Goal: Task Accomplishment & Management: Complete application form

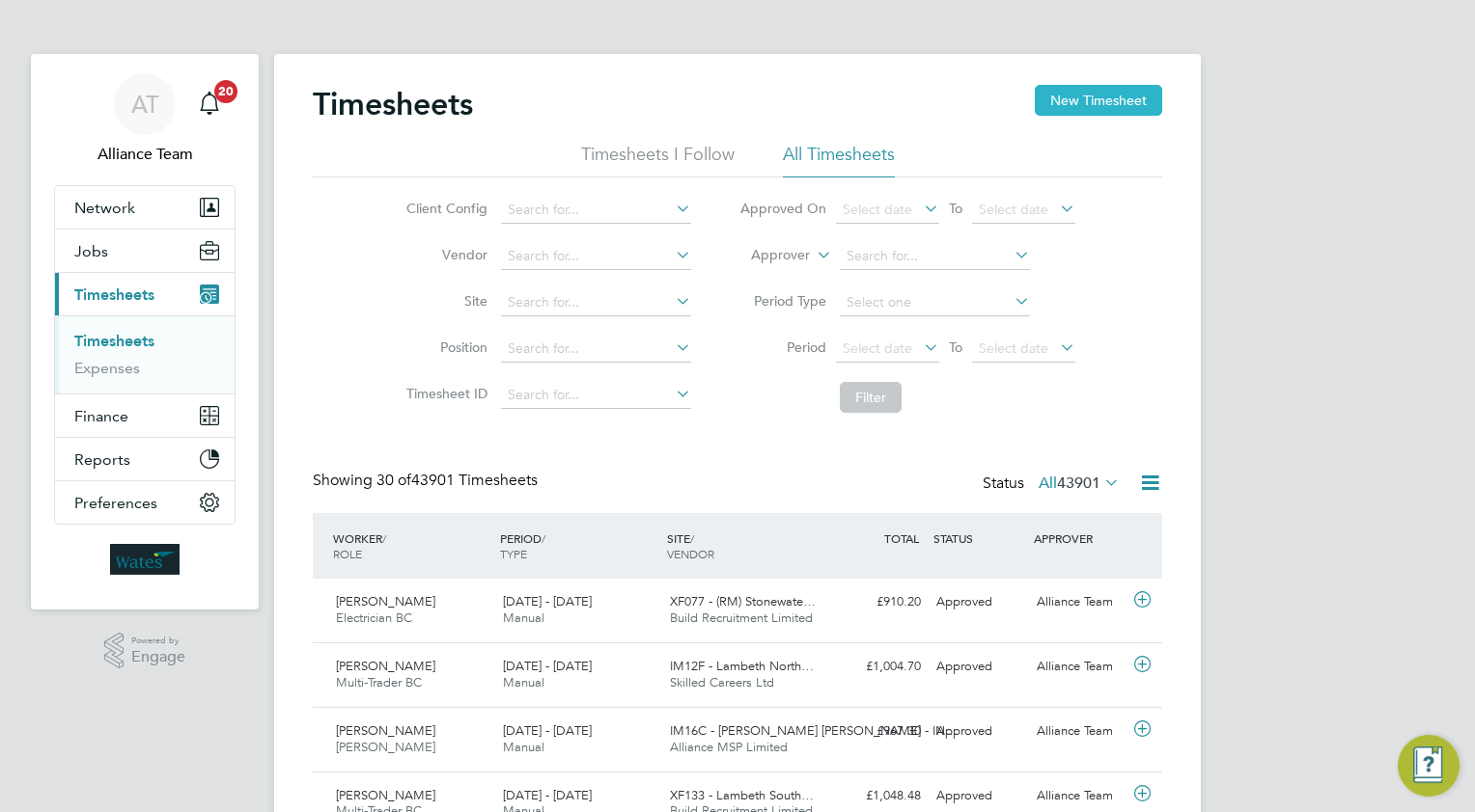
click at [1091, 108] on button "New Timesheet" at bounding box center [1097, 100] width 127 height 31
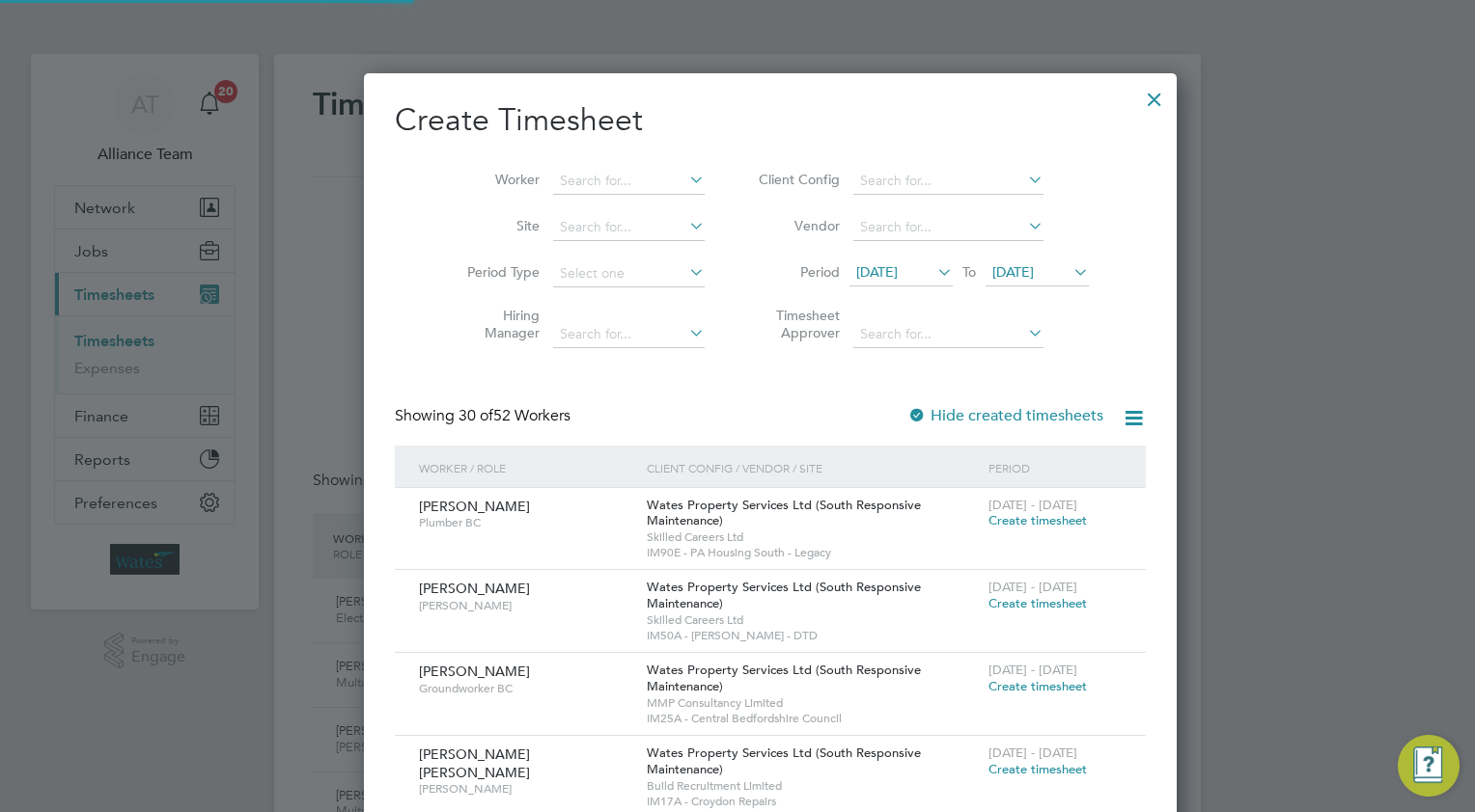
scroll to position [3781, 747]
click at [553, 183] on input at bounding box center [629, 181] width 152 height 27
click at [578, 204] on li "[PERSON_NAME]" at bounding box center [596, 207] width 153 height 26
type input "[PERSON_NAME]"
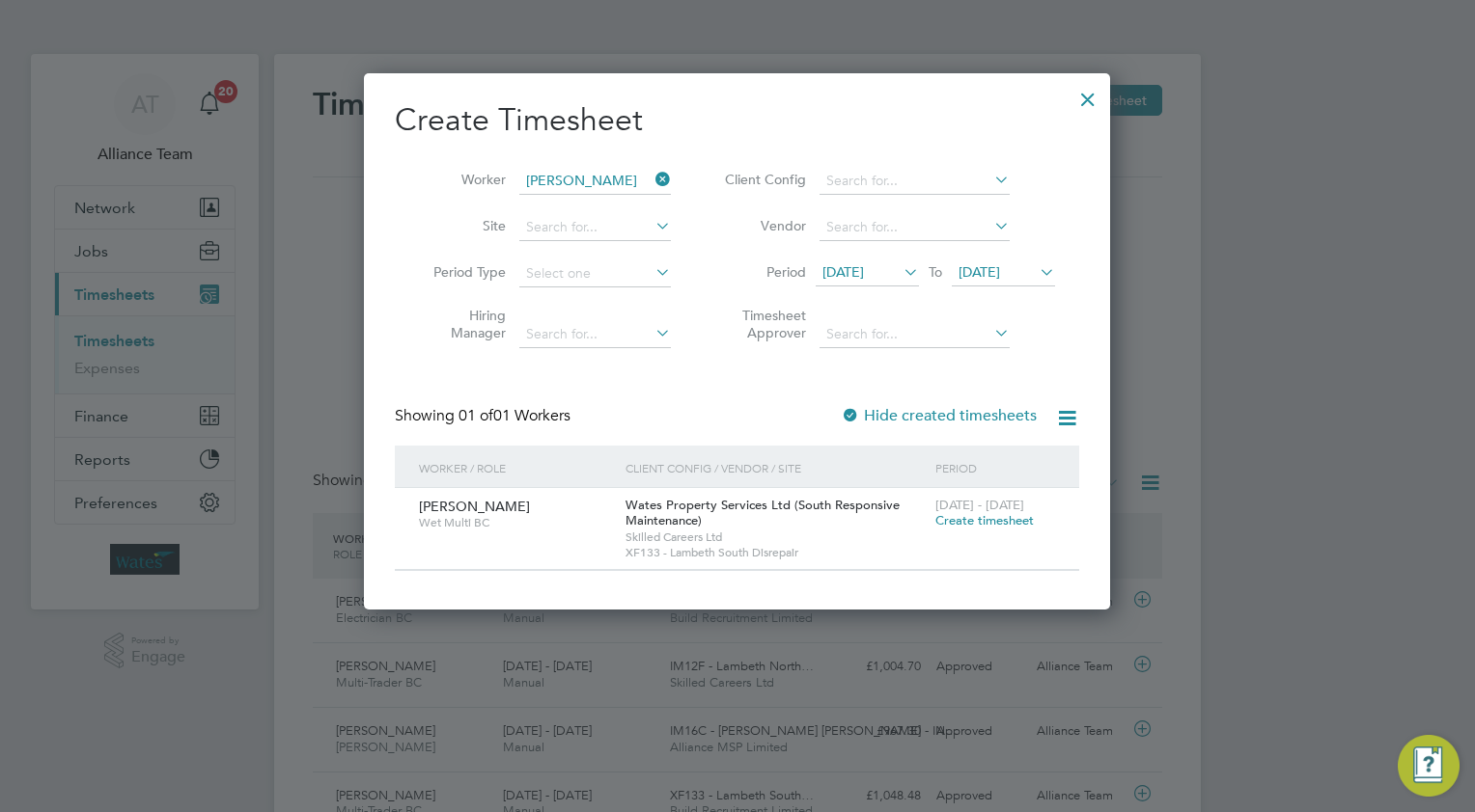
scroll to position [10, 10]
click at [961, 519] on span "Create timesheet" at bounding box center [984, 520] width 99 height 16
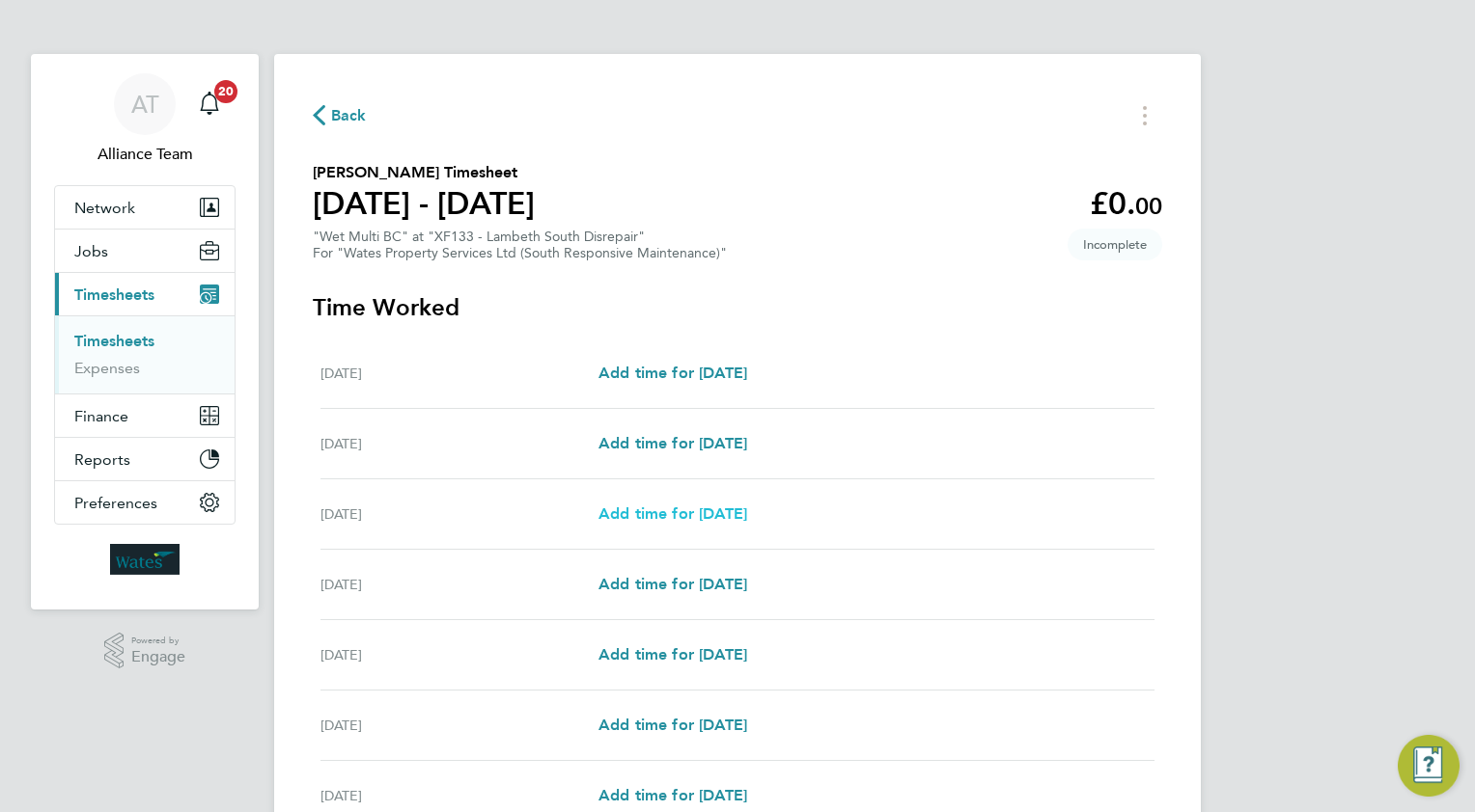
click at [649, 511] on span "Add time for [DATE]" at bounding box center [673, 513] width 149 height 18
select select "30"
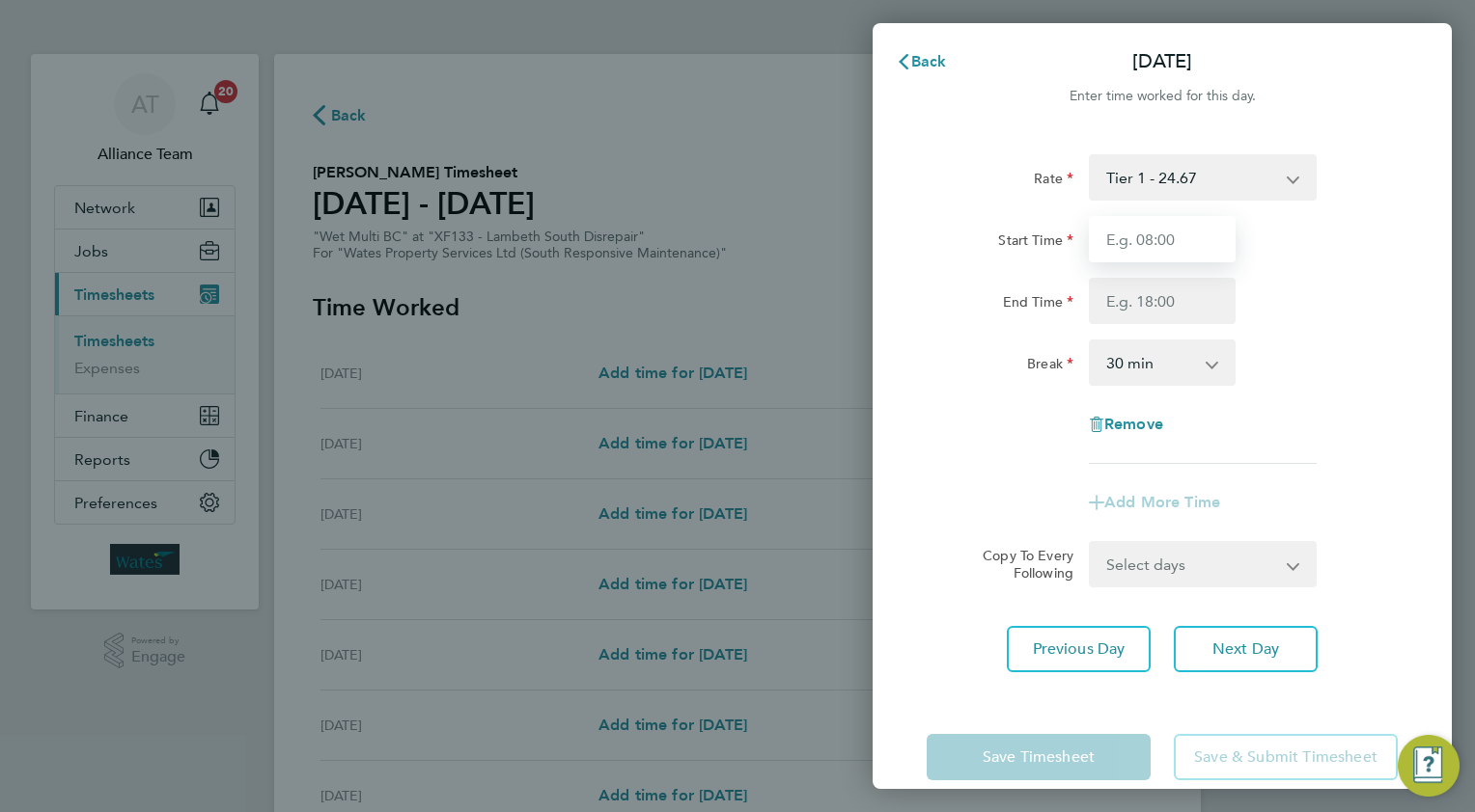
click at [1175, 239] on input "Start Time" at bounding box center [1162, 239] width 147 height 46
type input "08.0"
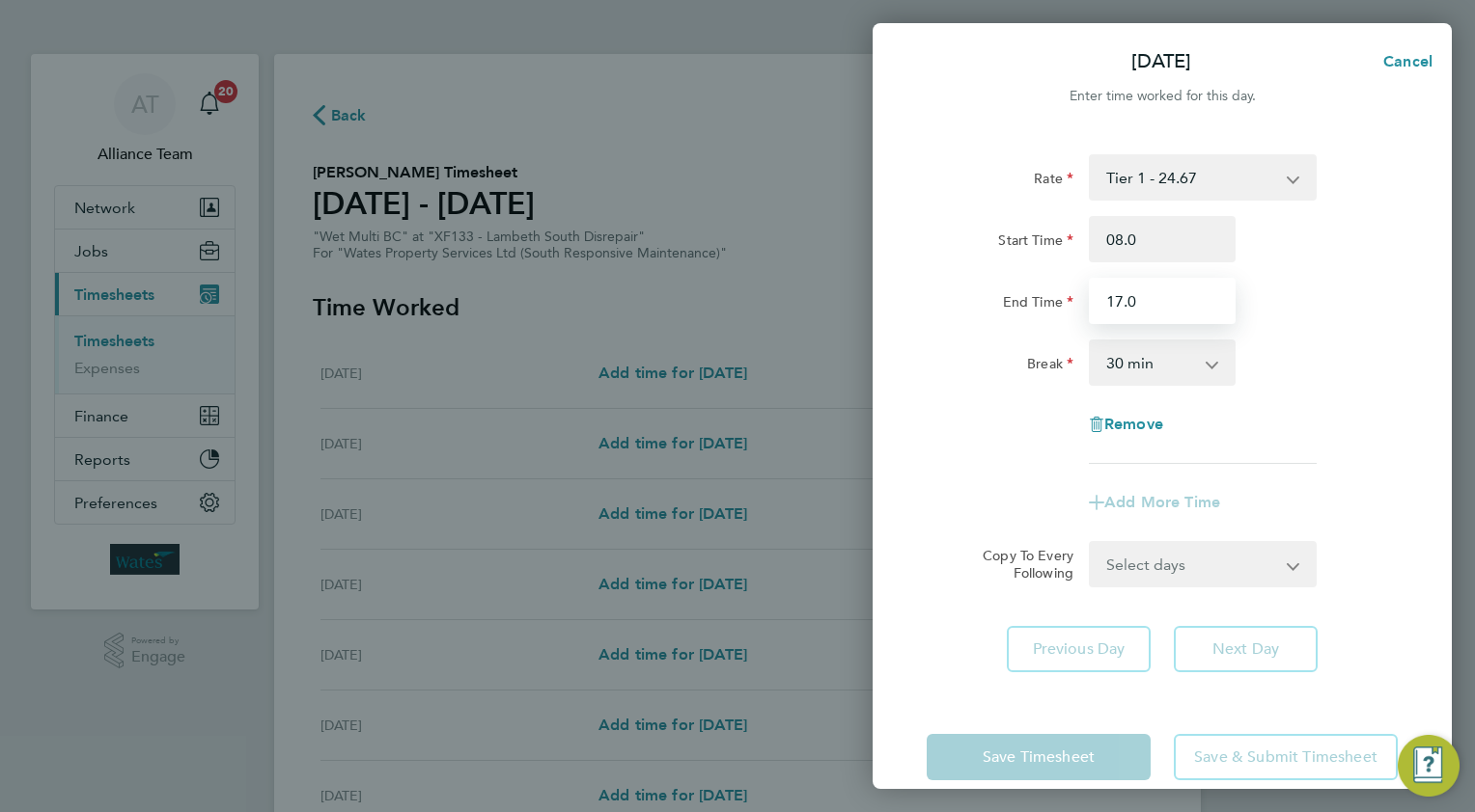
type input "17.0"
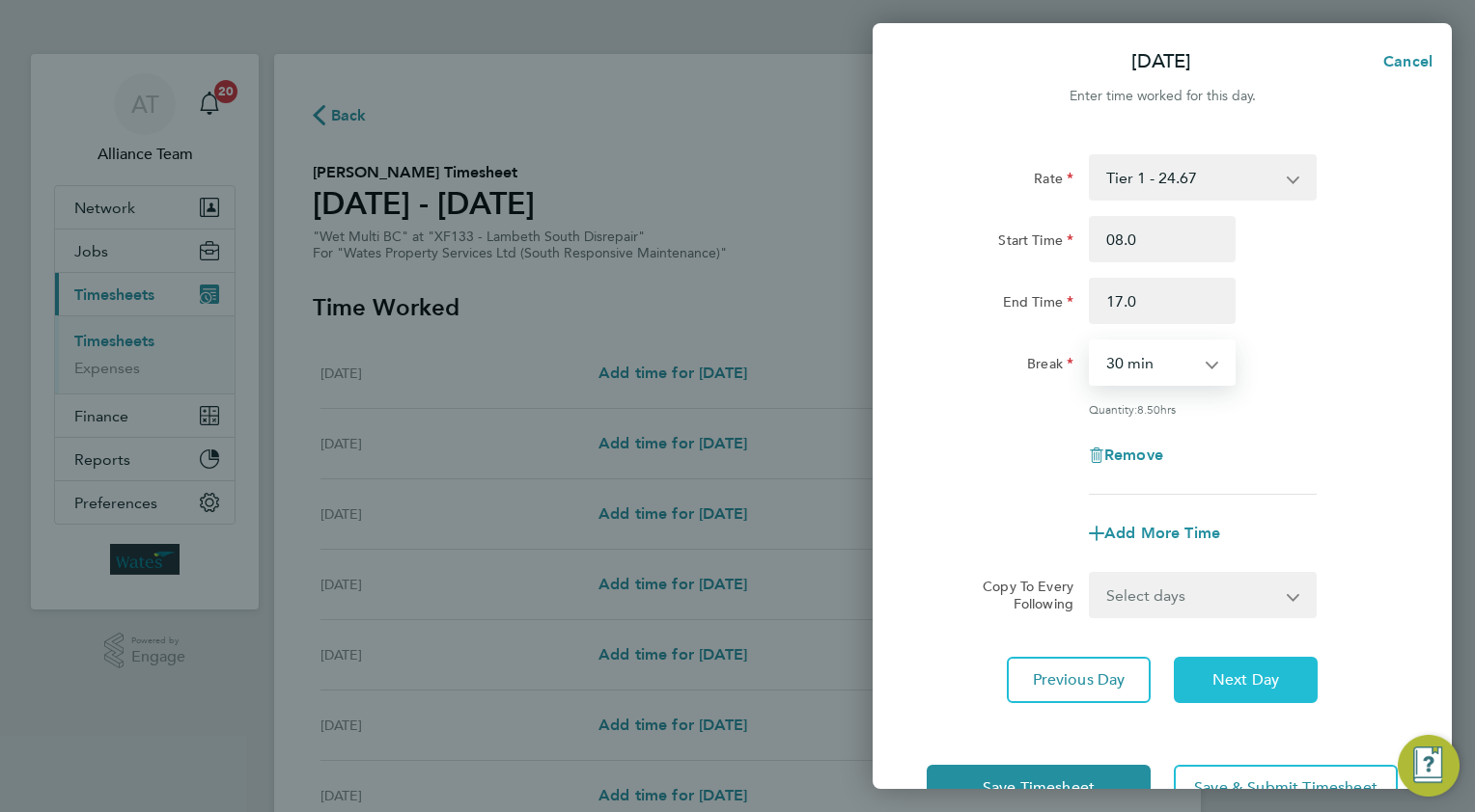
click at [1243, 679] on span "Next Day" at bounding box center [1245, 679] width 67 height 19
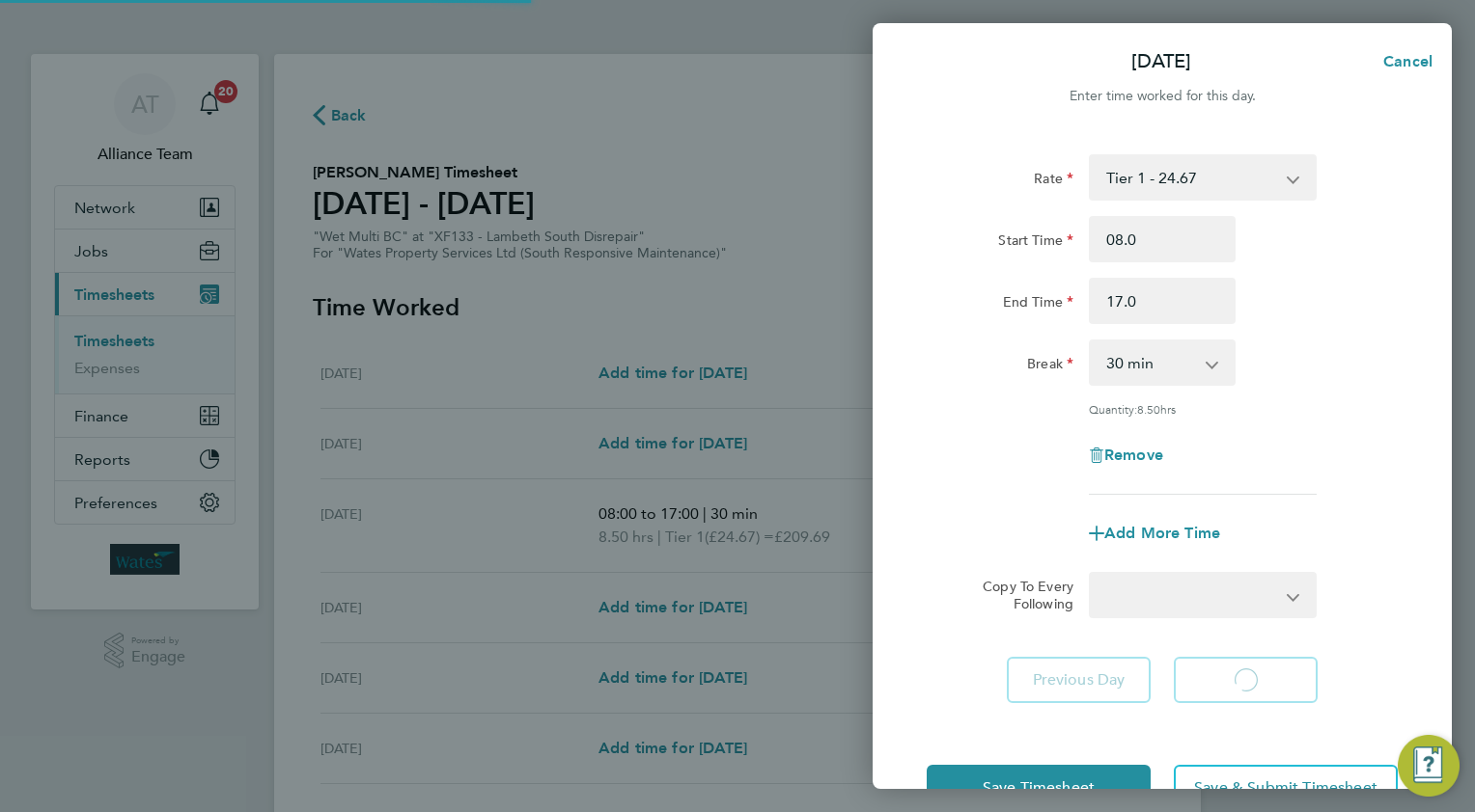
select select "30"
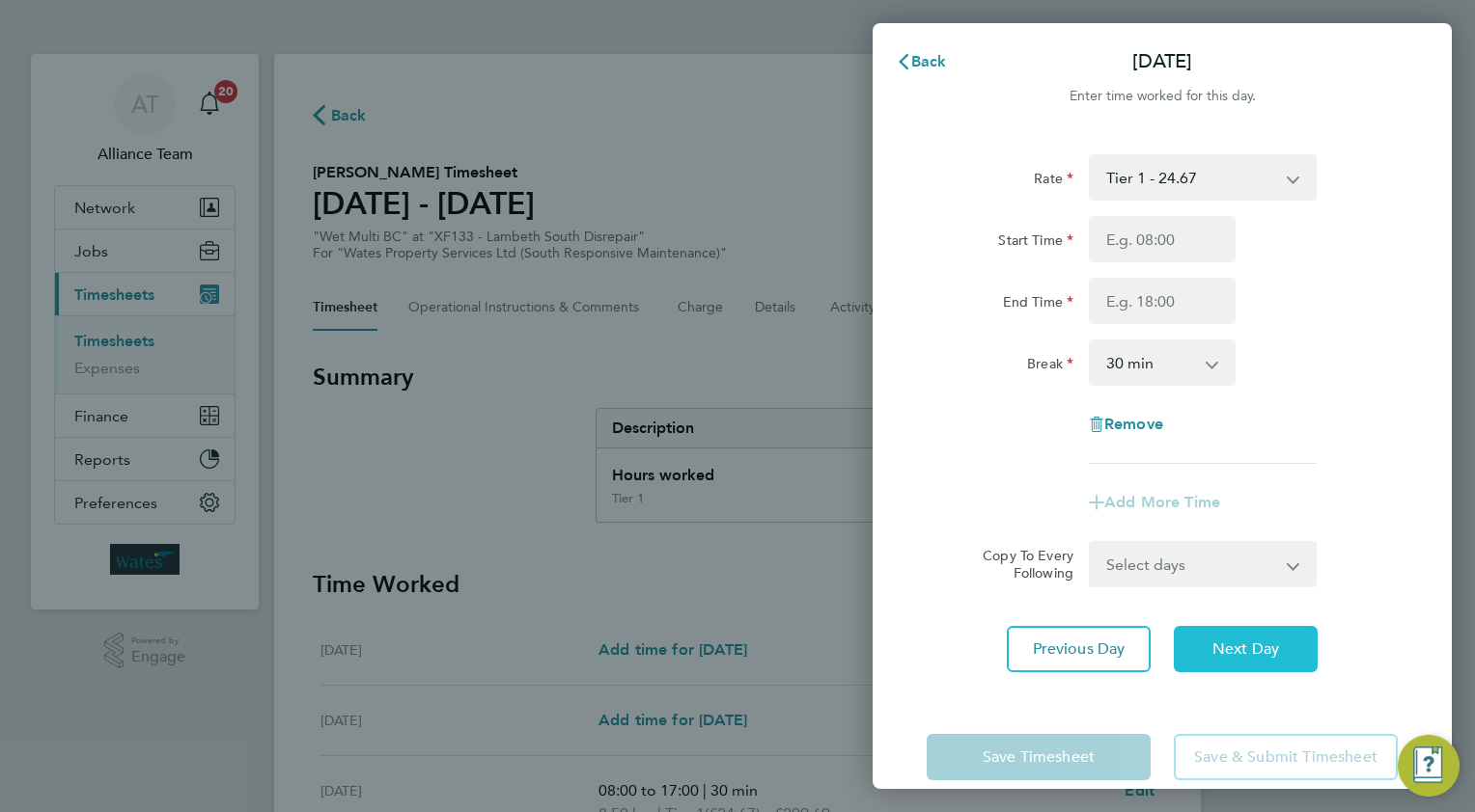
click at [1278, 657] on span "Next Day" at bounding box center [1245, 648] width 67 height 19
select select "30"
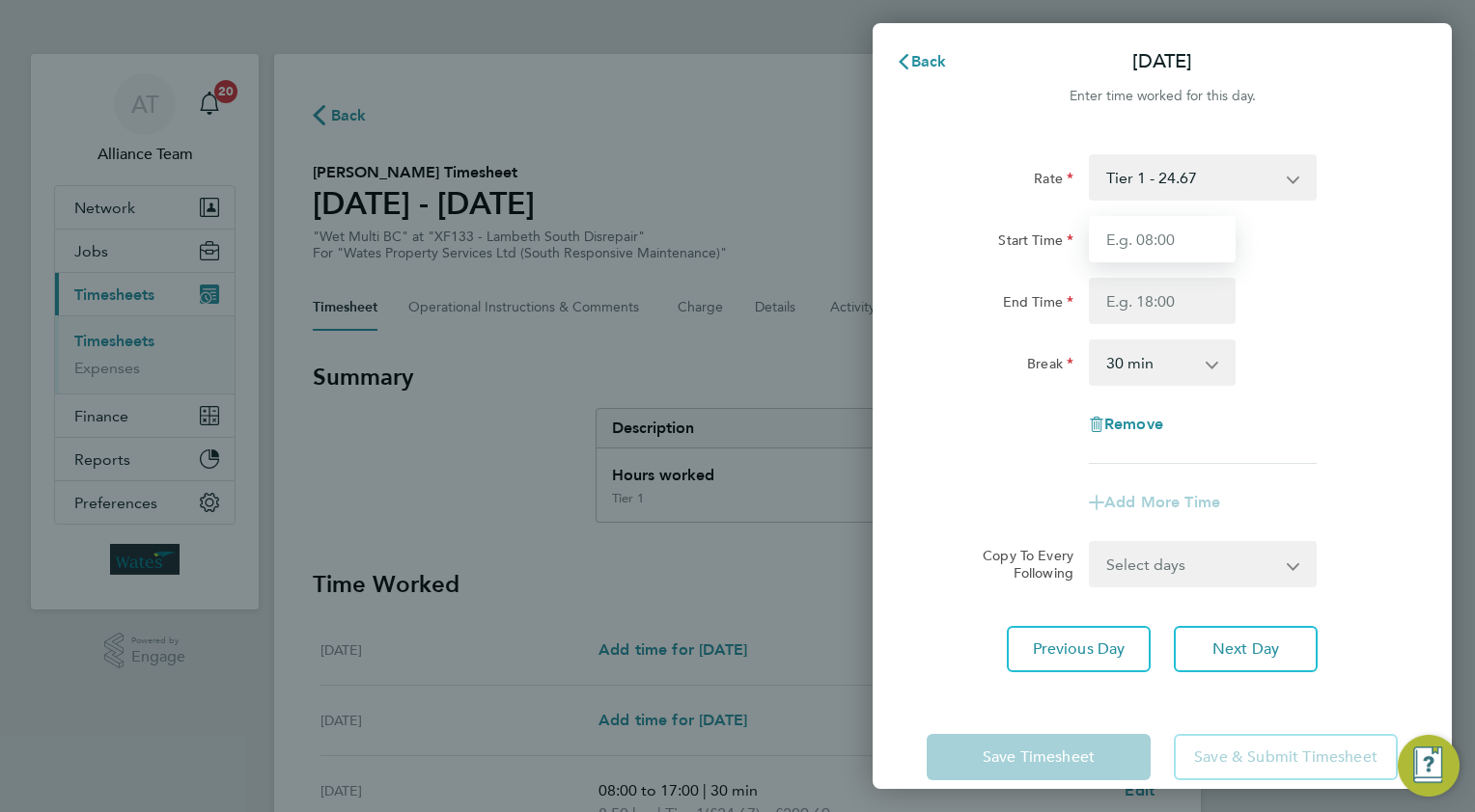
click at [1167, 237] on input "Start Time" at bounding box center [1162, 239] width 147 height 46
type input "08.0"
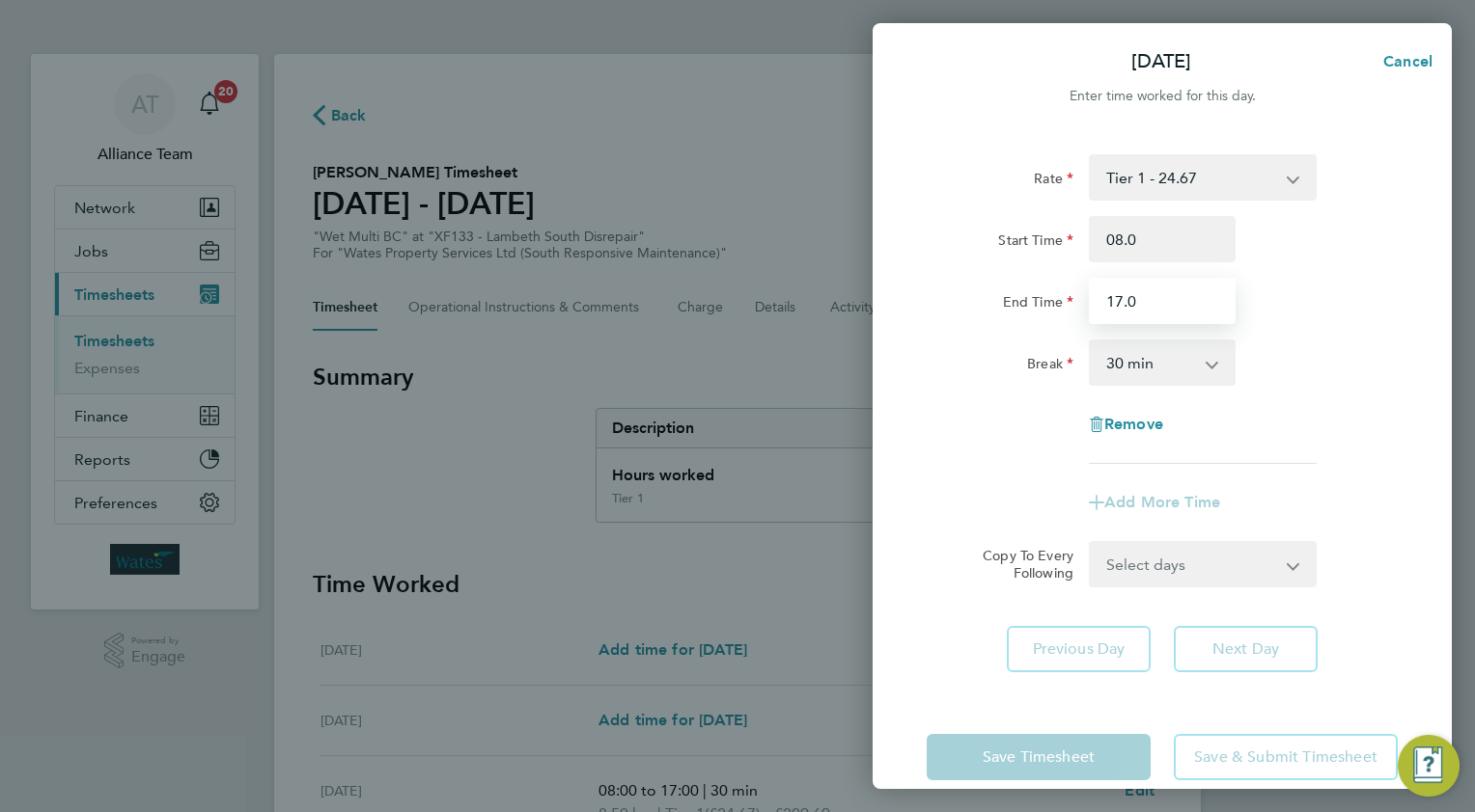
type input "17.0"
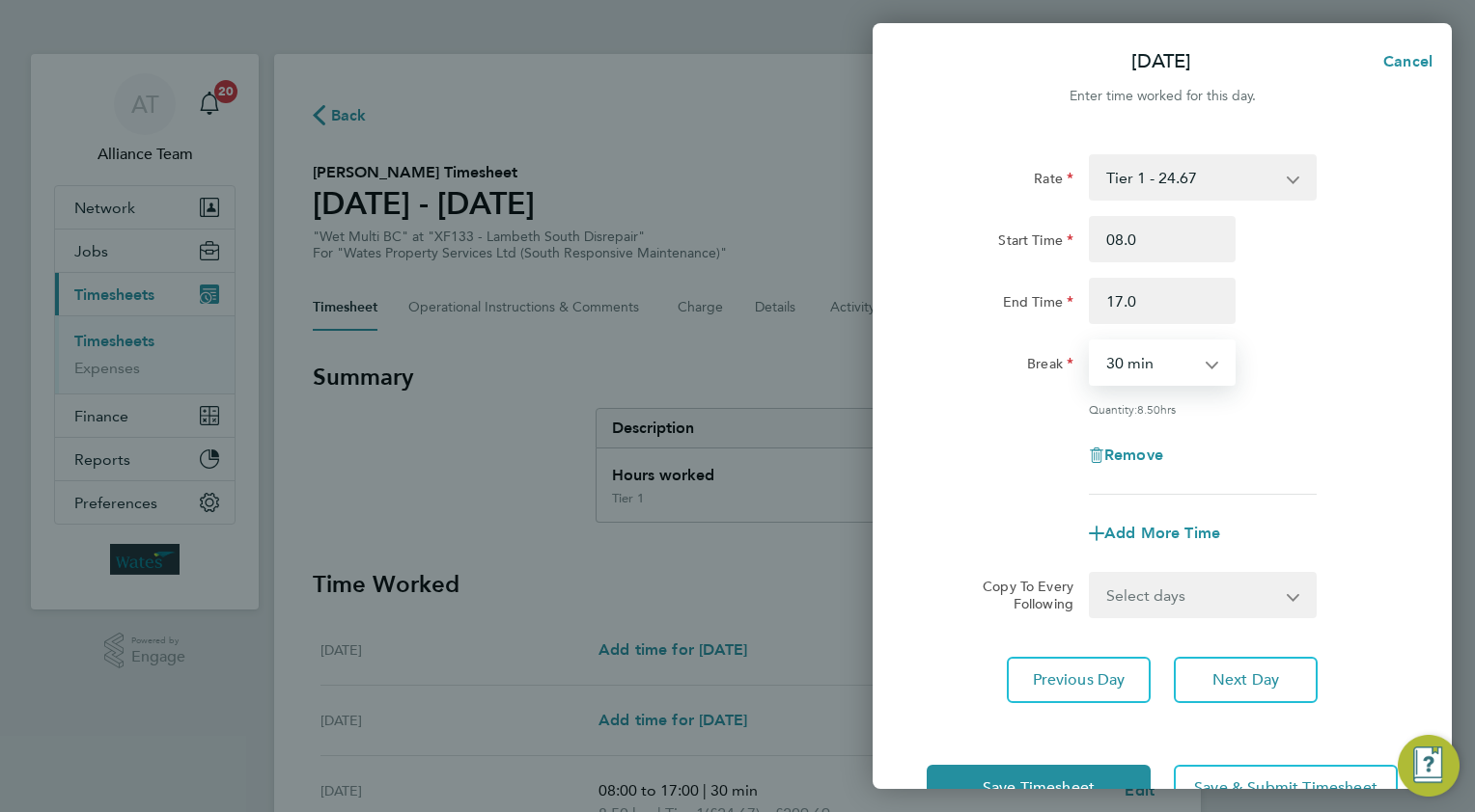
click at [1119, 588] on select "Select days Day [DATE] [DATE]" at bounding box center [1191, 595] width 203 height 42
select select "THU"
click at [1090, 574] on select "Select days Day [DATE] [DATE]" at bounding box center [1191, 595] width 203 height 42
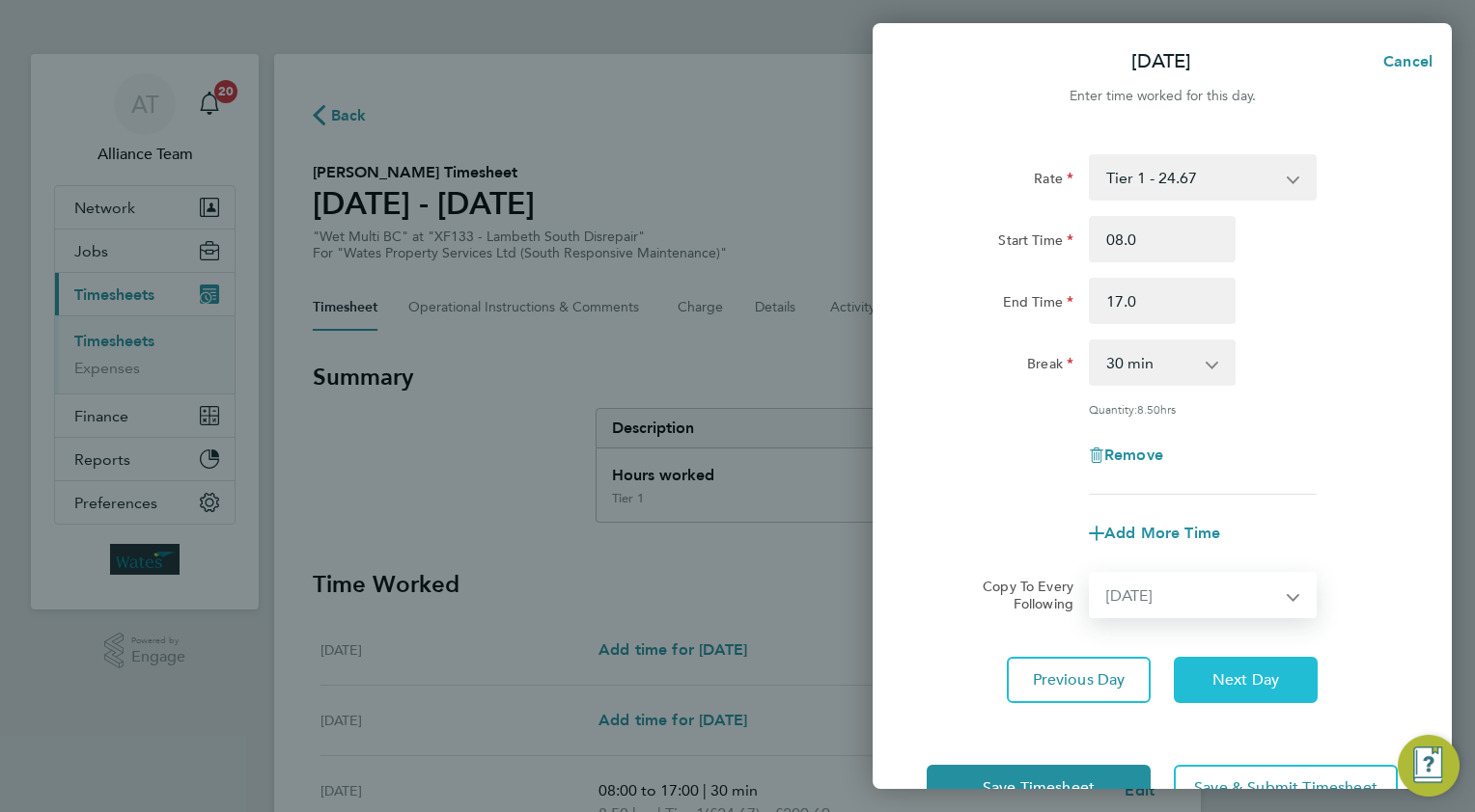
select select "[DATE]"
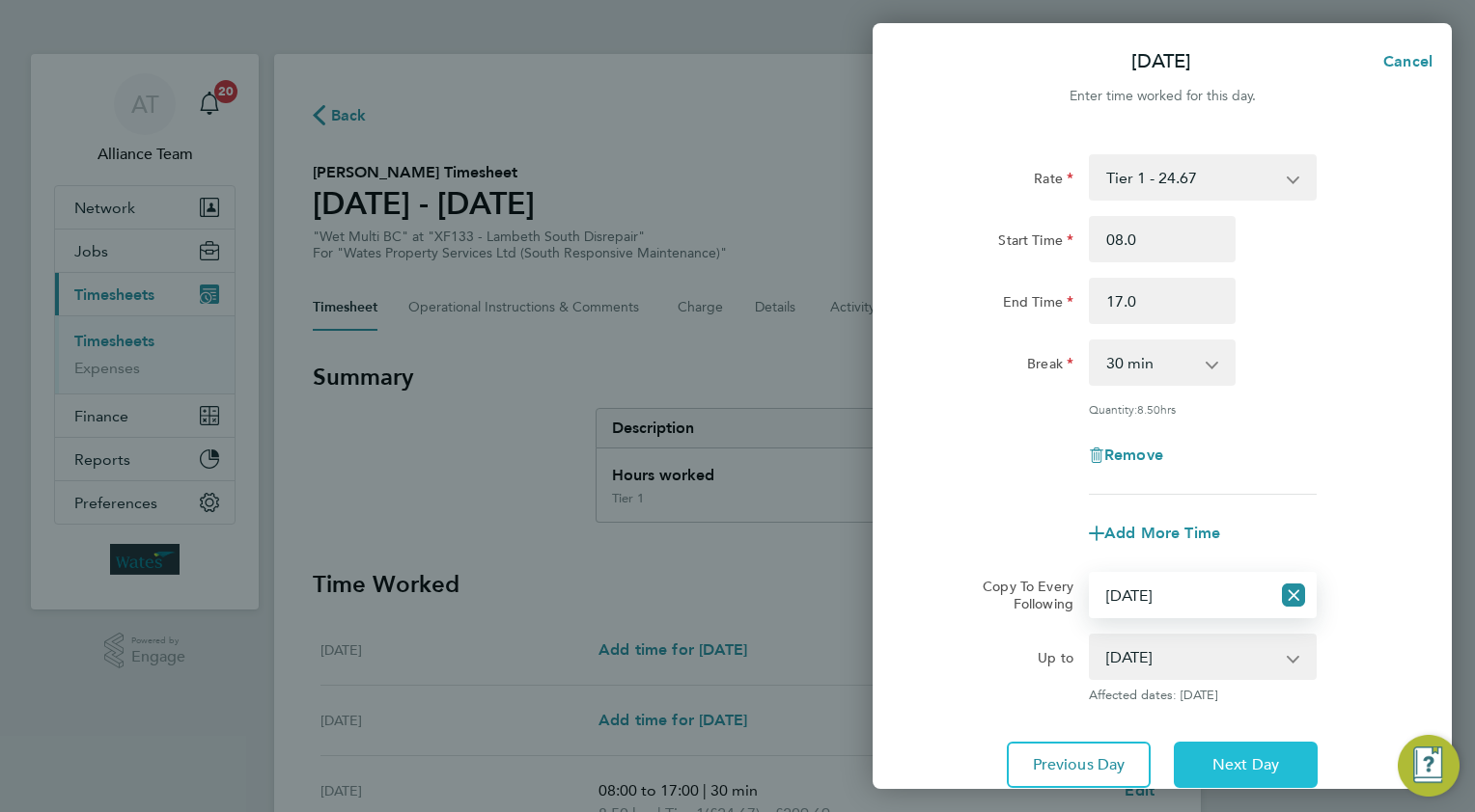
click at [1197, 755] on button "Next Day" at bounding box center [1246, 765] width 144 height 46
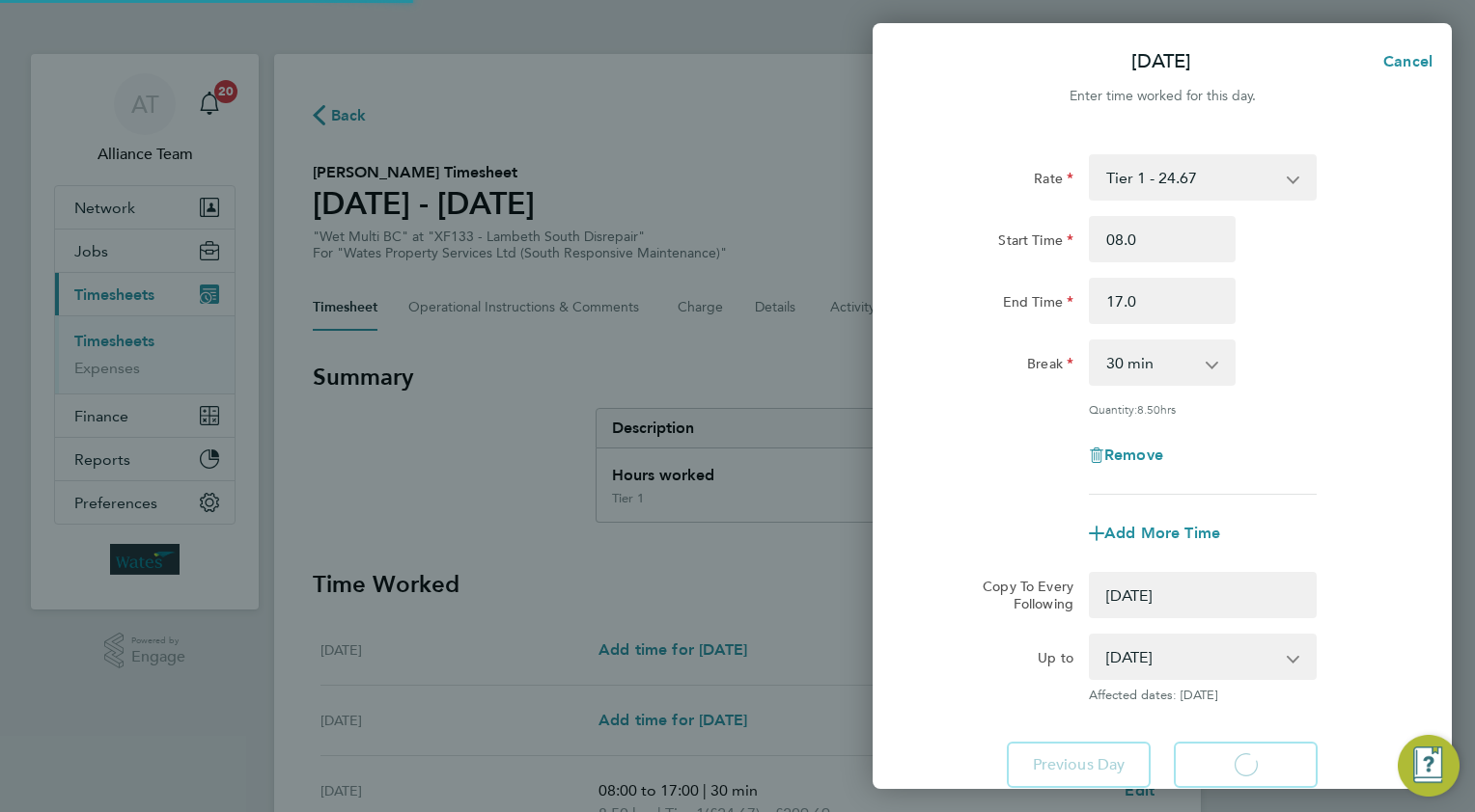
select select "0: null"
select select "30"
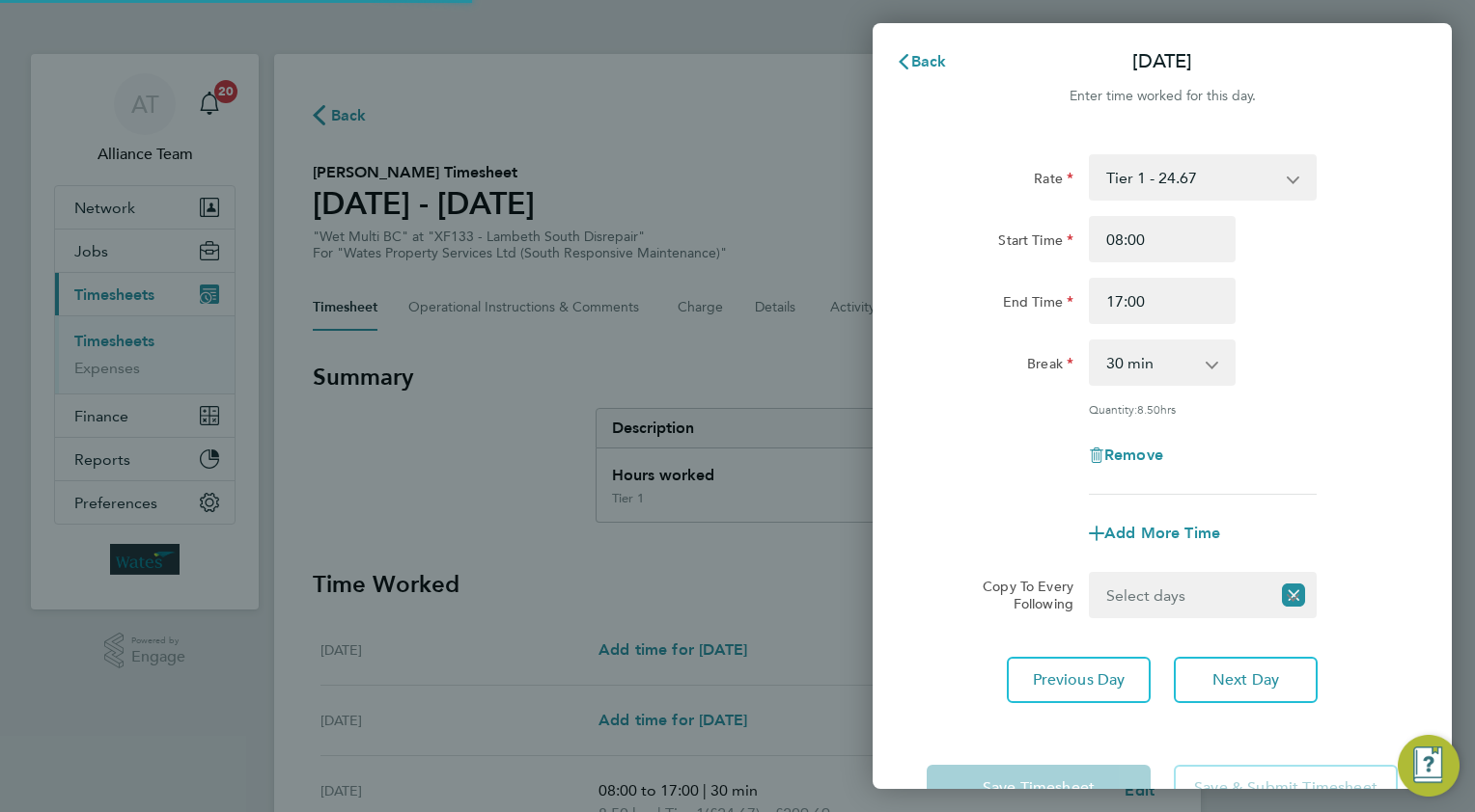
click at [1138, 594] on select "Select days [DATE]" at bounding box center [1180, 595] width 180 height 42
click at [1090, 574] on select "Select days [DATE]" at bounding box center [1191, 595] width 203 height 42
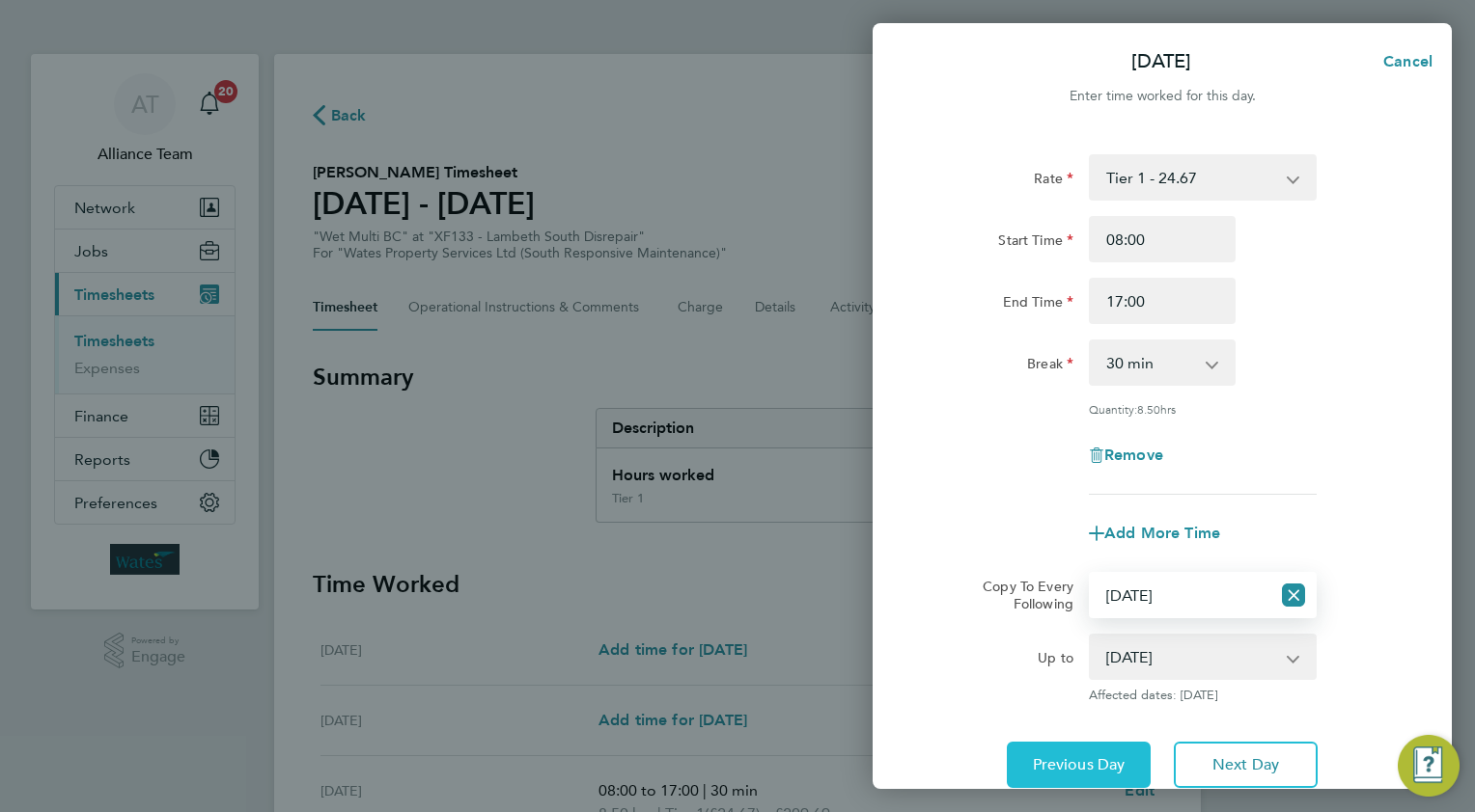
click at [1105, 755] on span "Previous Day" at bounding box center [1079, 764] width 93 height 19
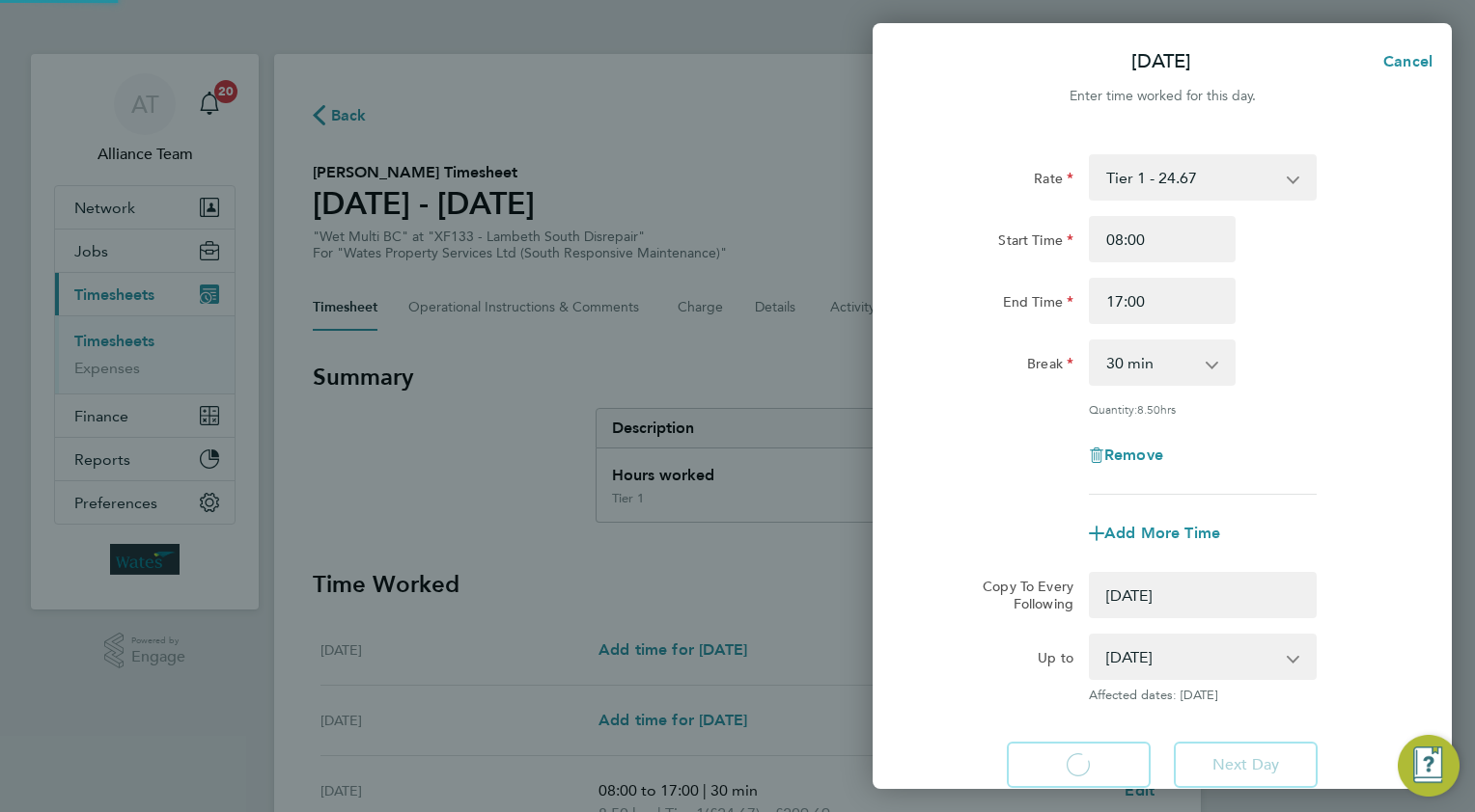
select select "0: null"
select select "30"
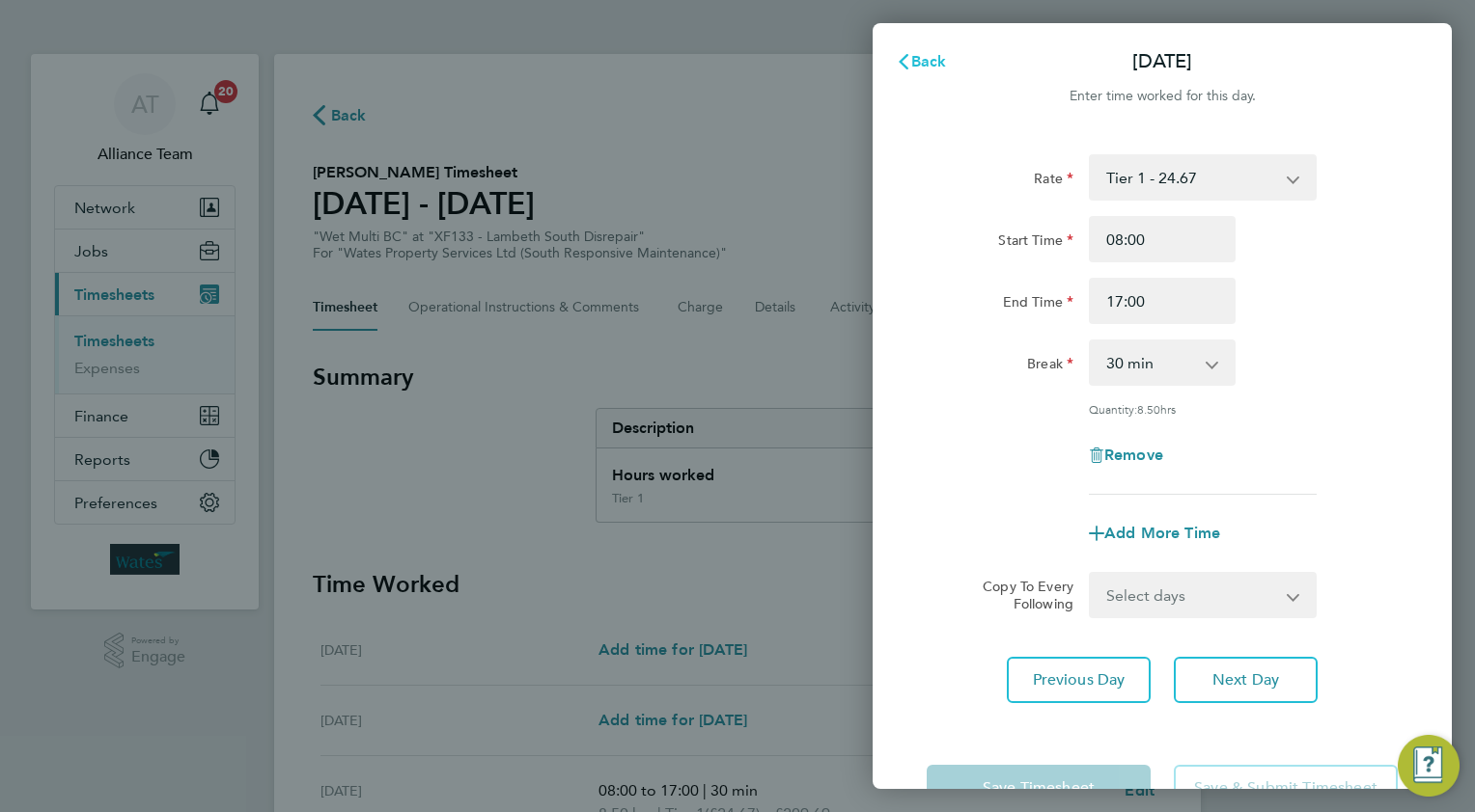
click at [928, 60] on span "Back" at bounding box center [929, 61] width 36 height 18
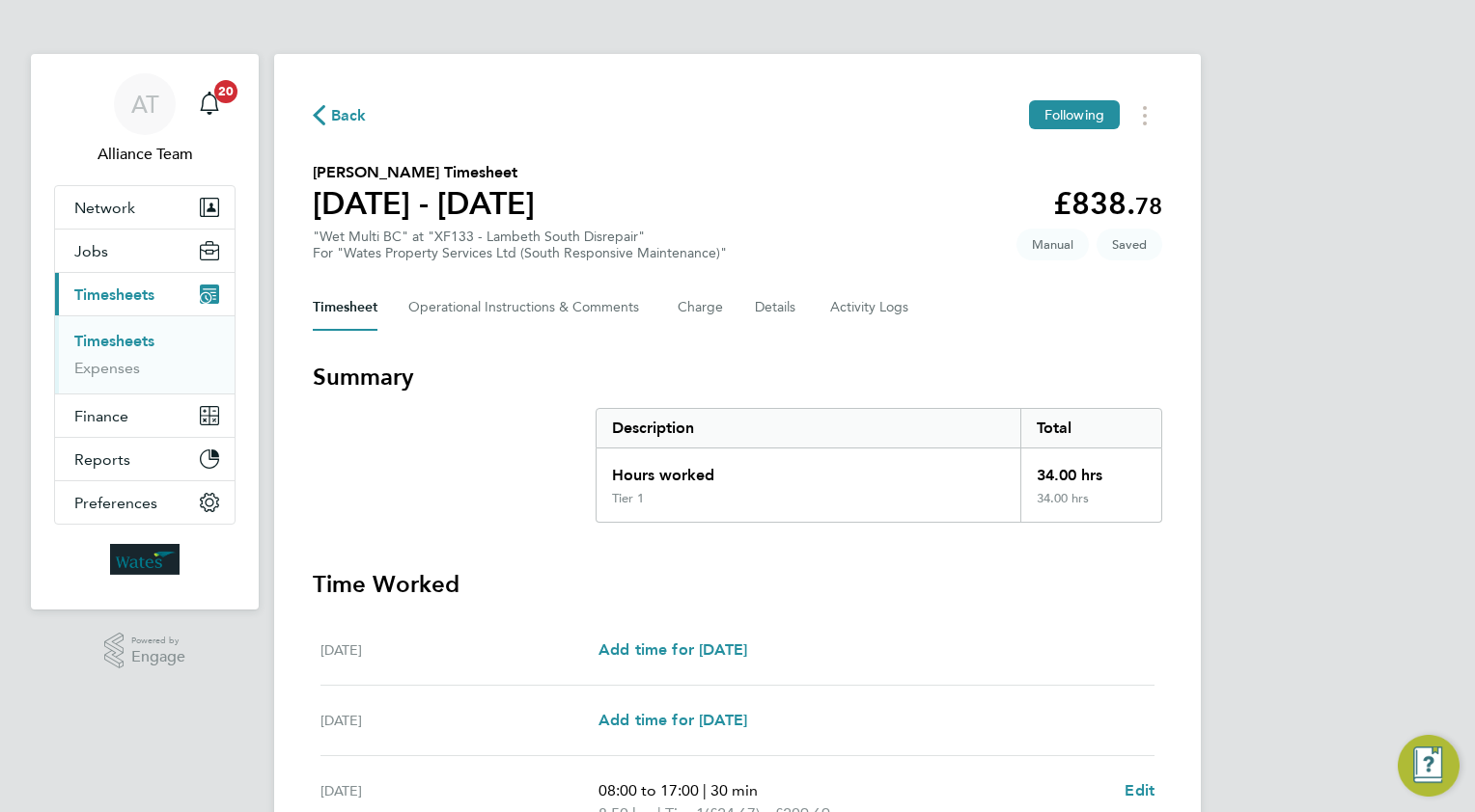
scroll to position [555, 0]
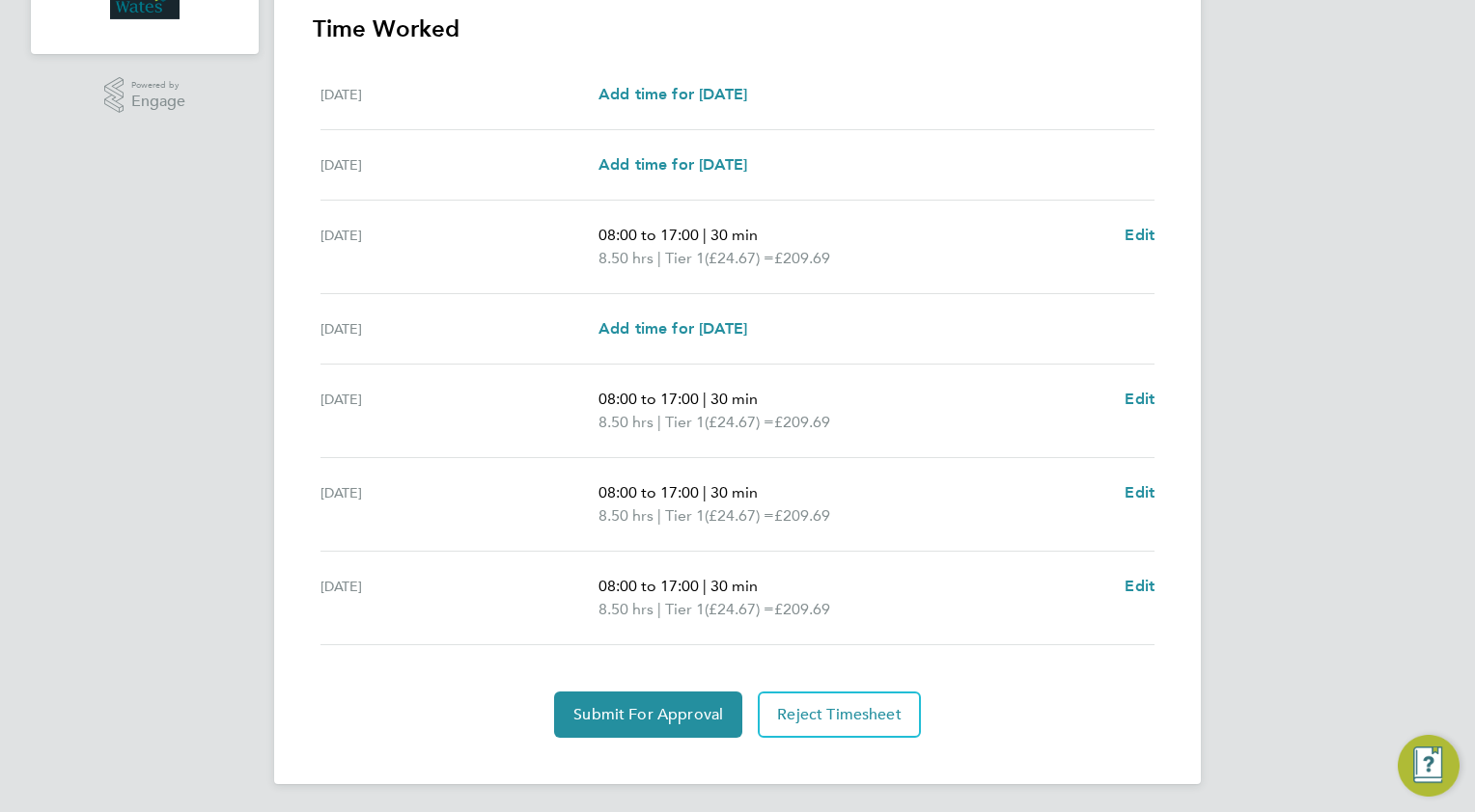
click at [592, 735] on div "Back Following [PERSON_NAME] Timesheet [DATE] - [DATE] £838. 78 "Wet Multi BC" …" at bounding box center [737, 142] width 926 height 1286
click at [622, 708] on span "Submit For Approval" at bounding box center [649, 714] width 150 height 19
click at [704, 706] on span "Approve Timesheet" at bounding box center [649, 714] width 142 height 19
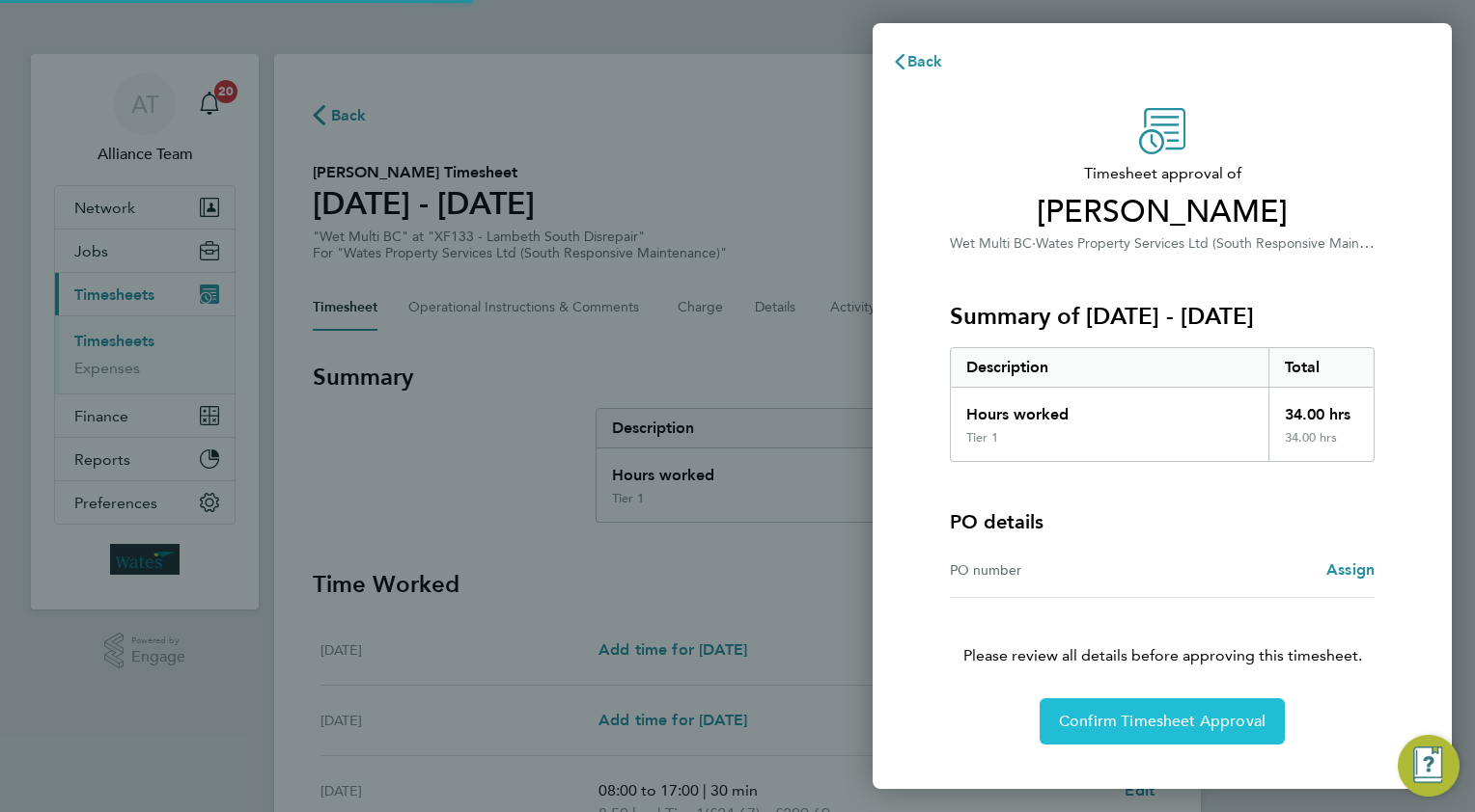
click at [1143, 723] on span "Confirm Timesheet Approval" at bounding box center [1162, 721] width 207 height 19
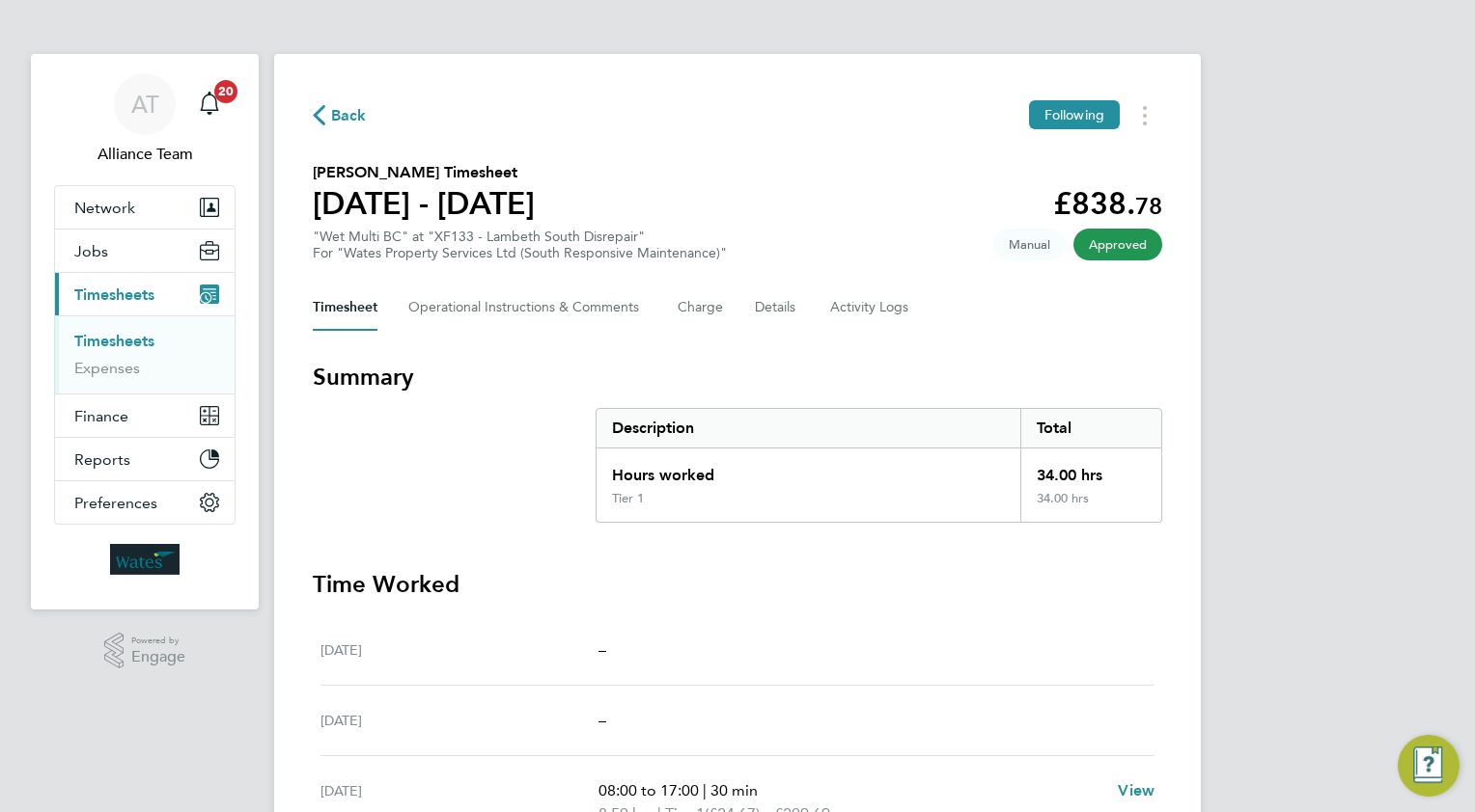
click at [345, 108] on span "Back" at bounding box center [349, 115] width 36 height 23
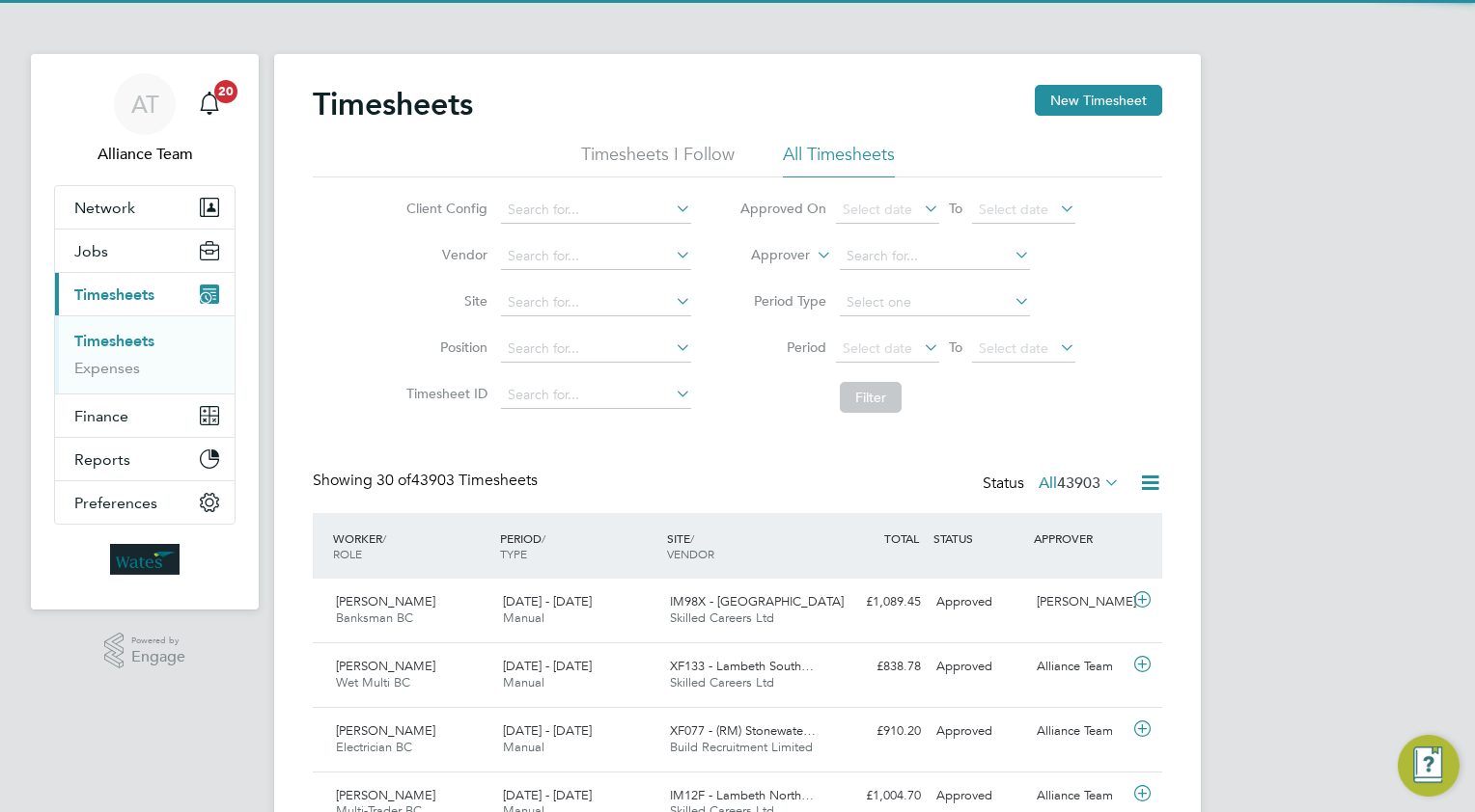
scroll to position [48, 168]
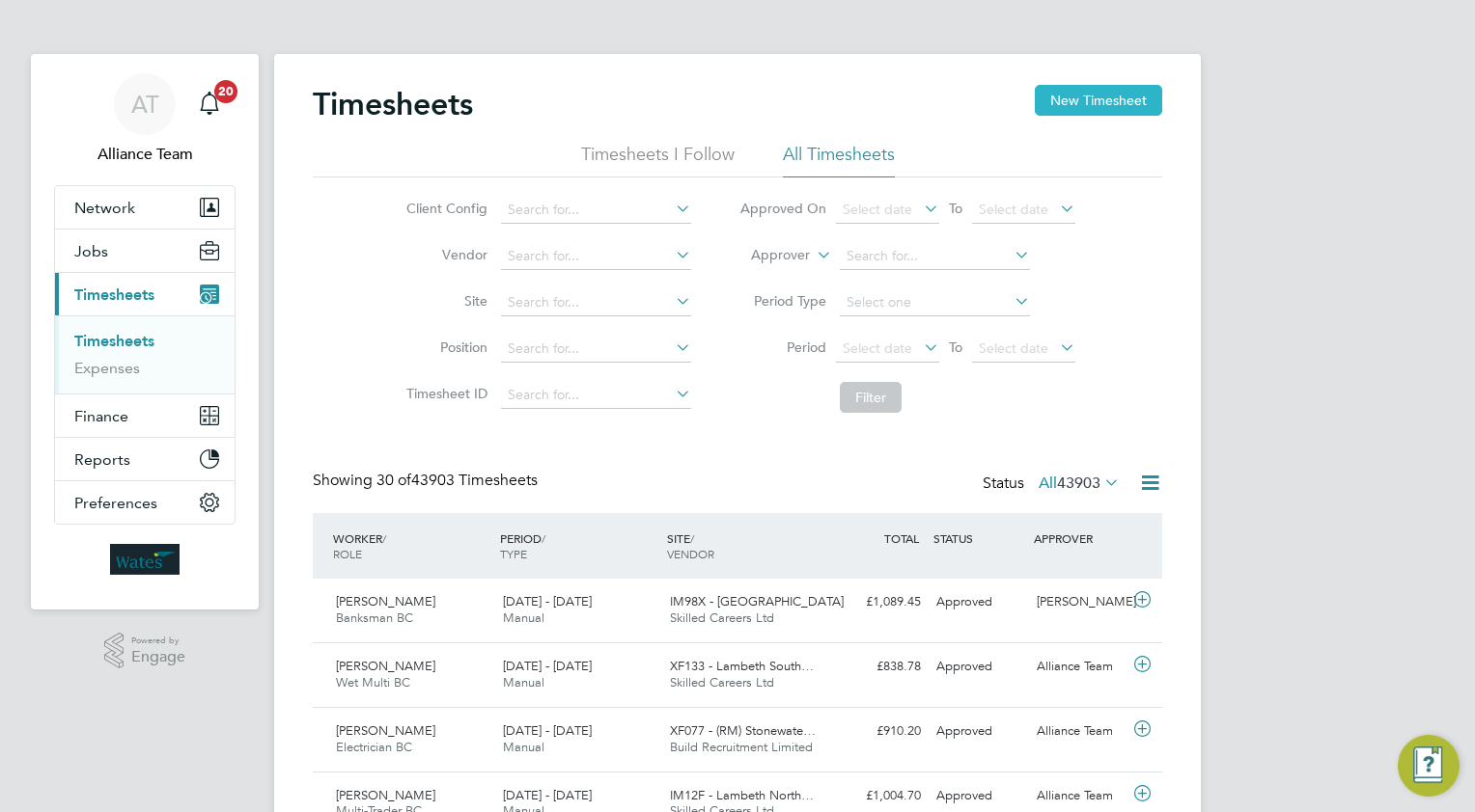
click at [1068, 111] on button "New Timesheet" at bounding box center [1097, 100] width 127 height 31
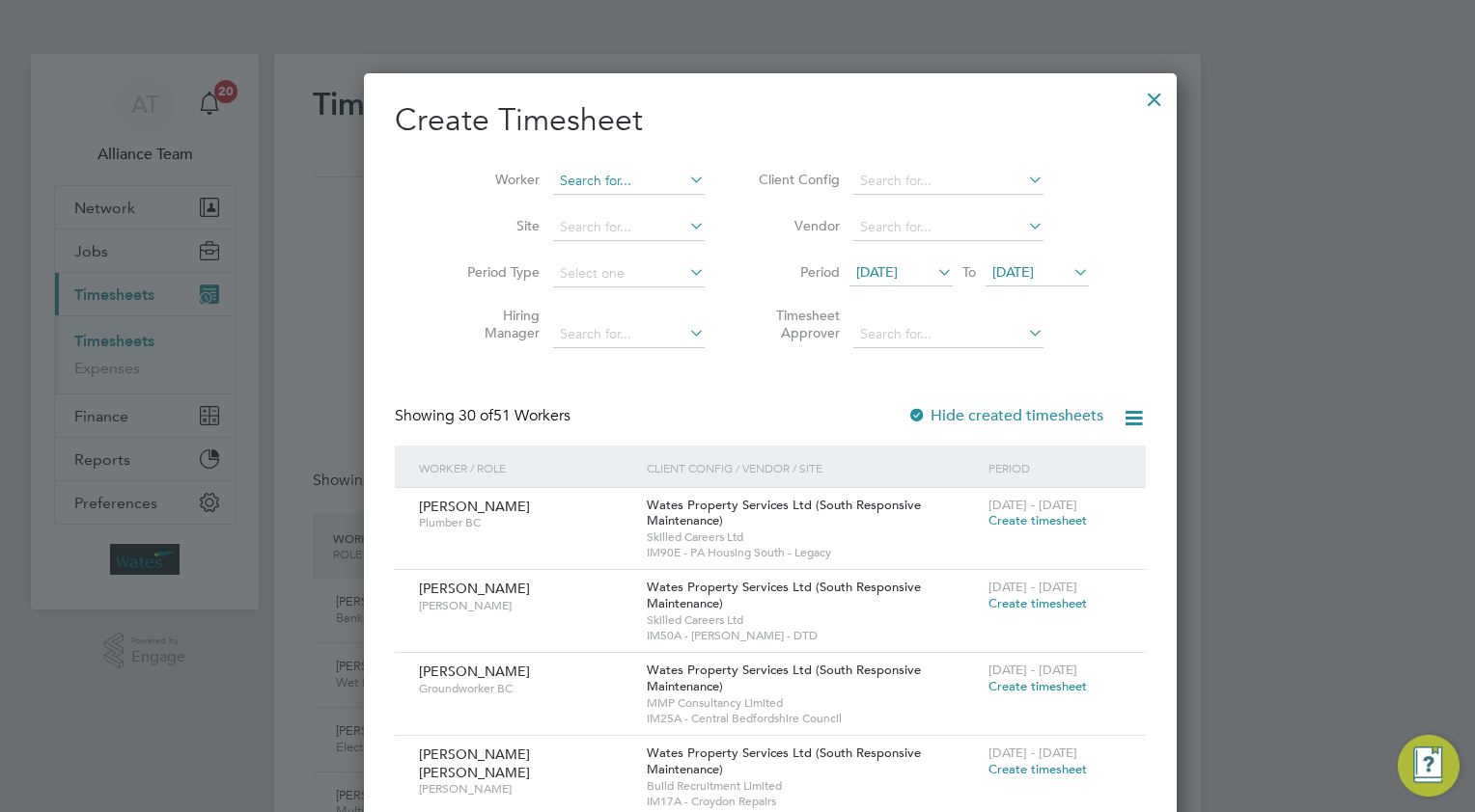
click at [577, 183] on input at bounding box center [629, 181] width 152 height 27
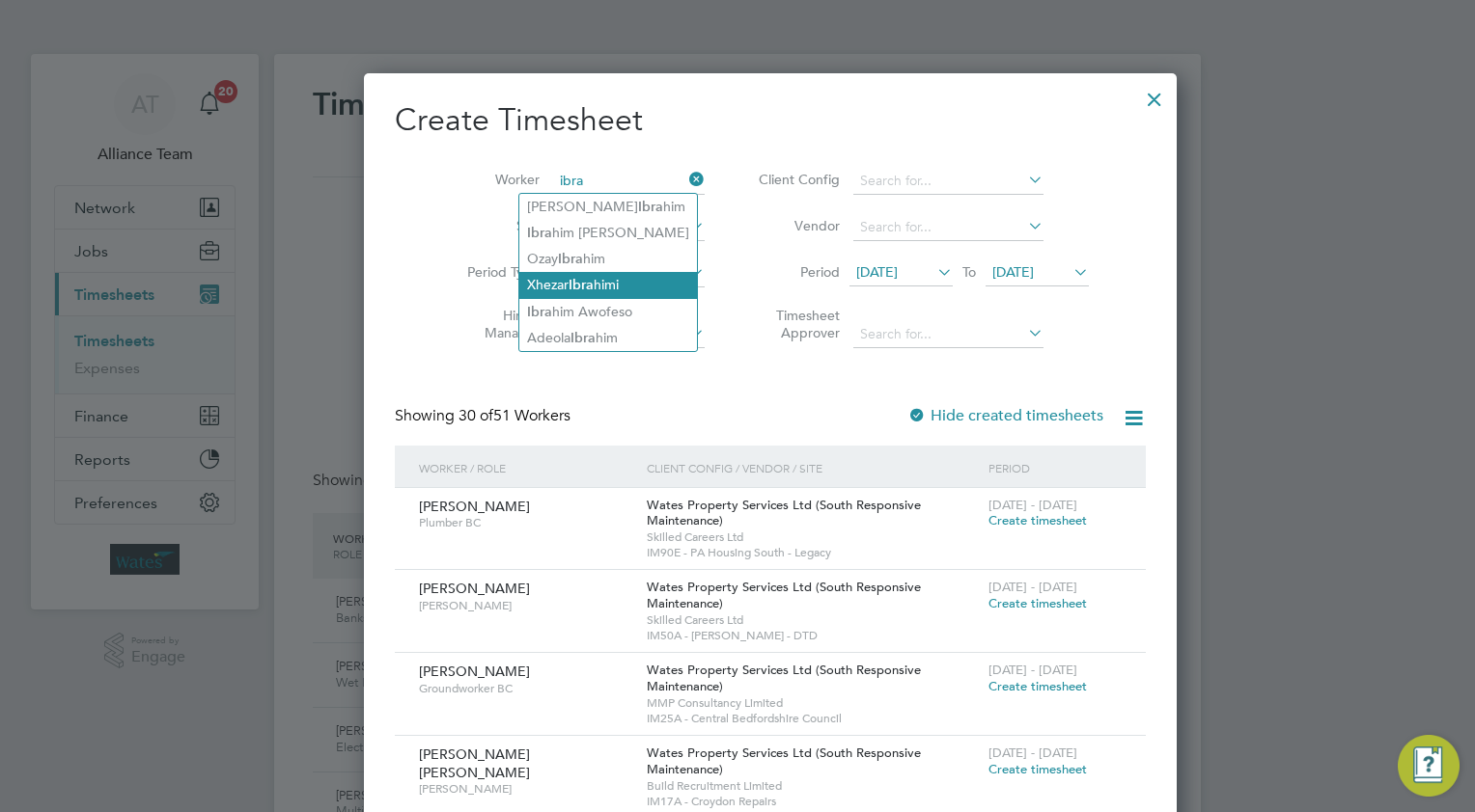
click at [589, 282] on b "Ibra" at bounding box center [581, 285] width 25 height 16
type input "[PERSON_NAME]"
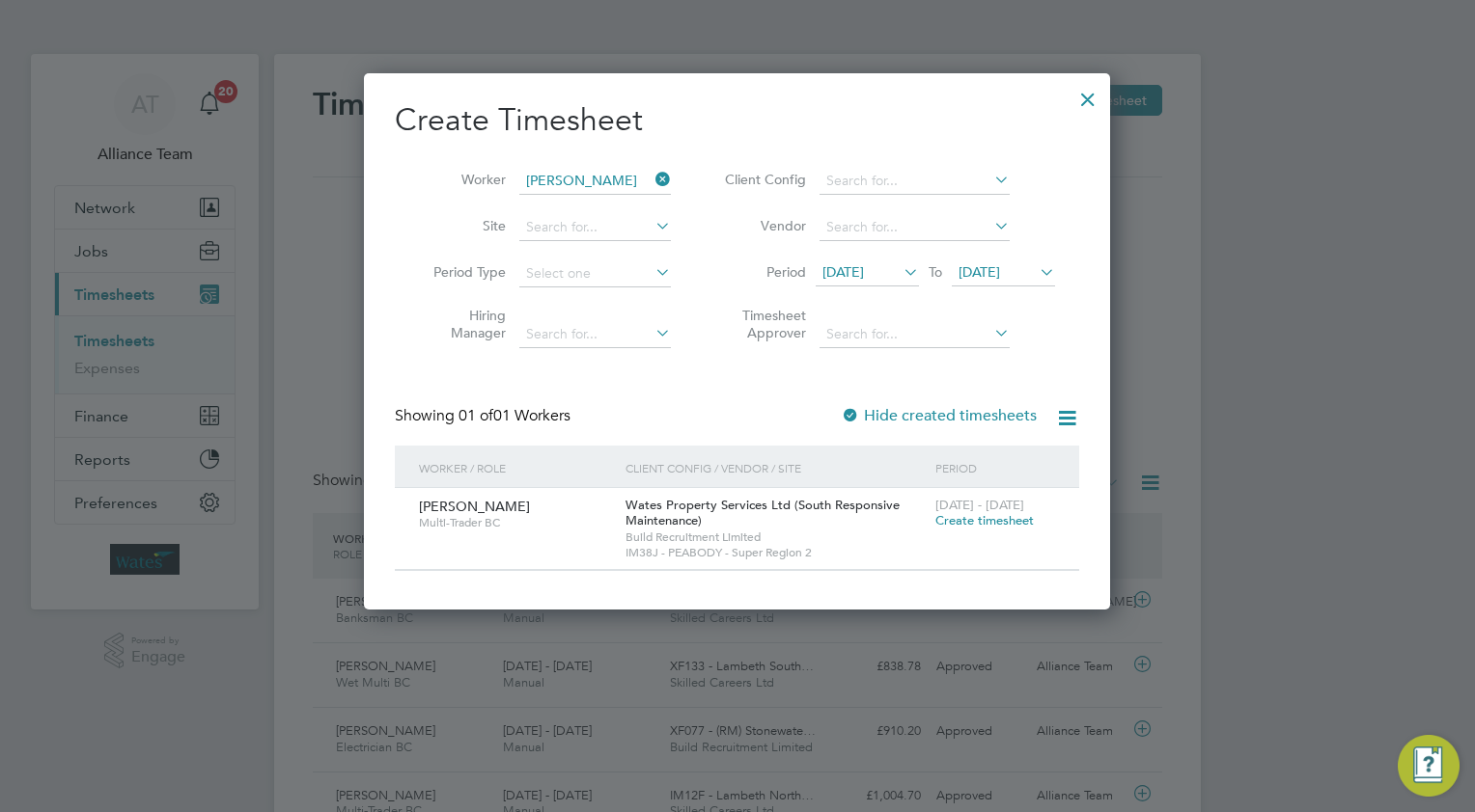
click at [948, 515] on span "Create timesheet" at bounding box center [984, 520] width 99 height 16
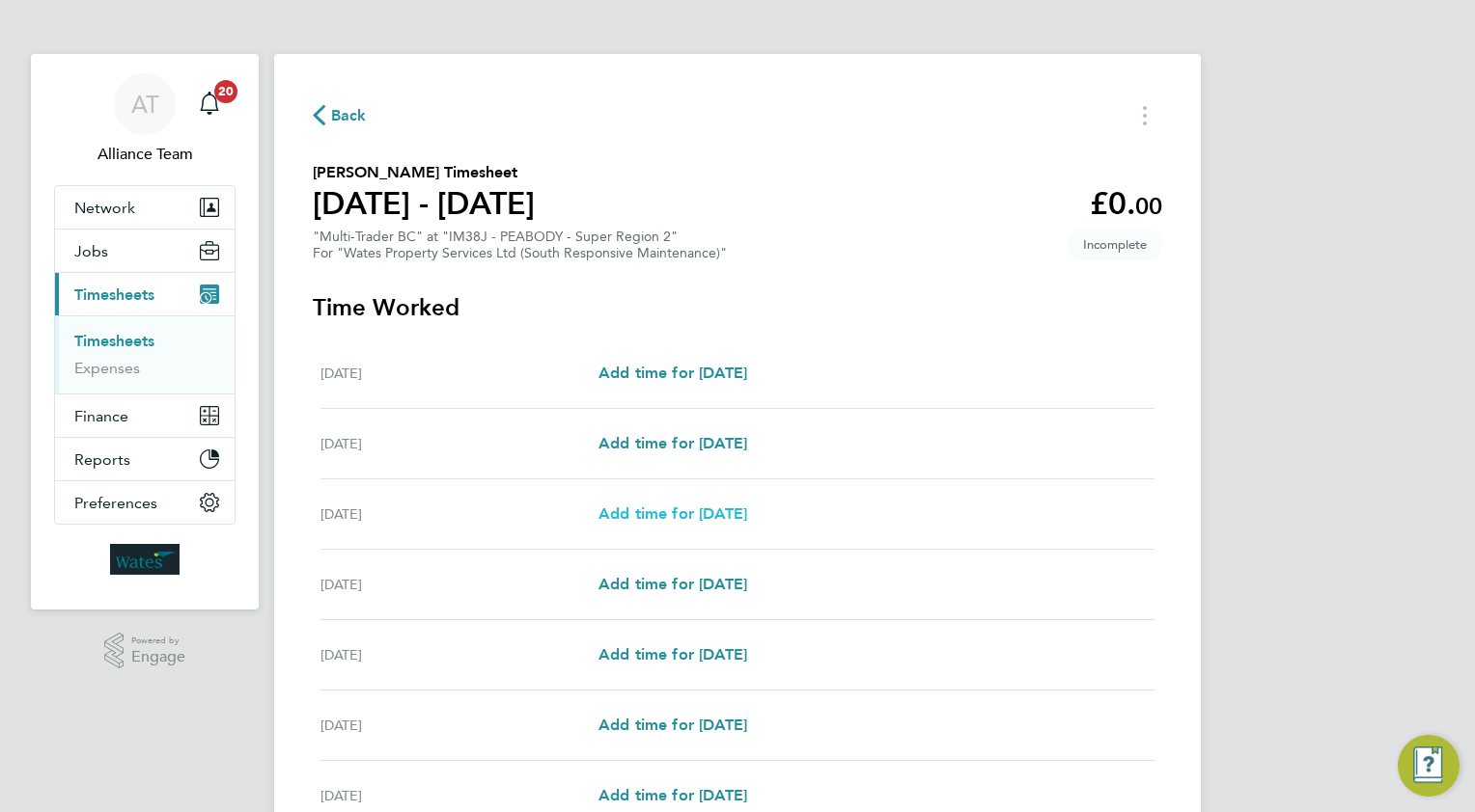
click at [679, 517] on span "Add time for [DATE]" at bounding box center [673, 513] width 149 height 18
select select "30"
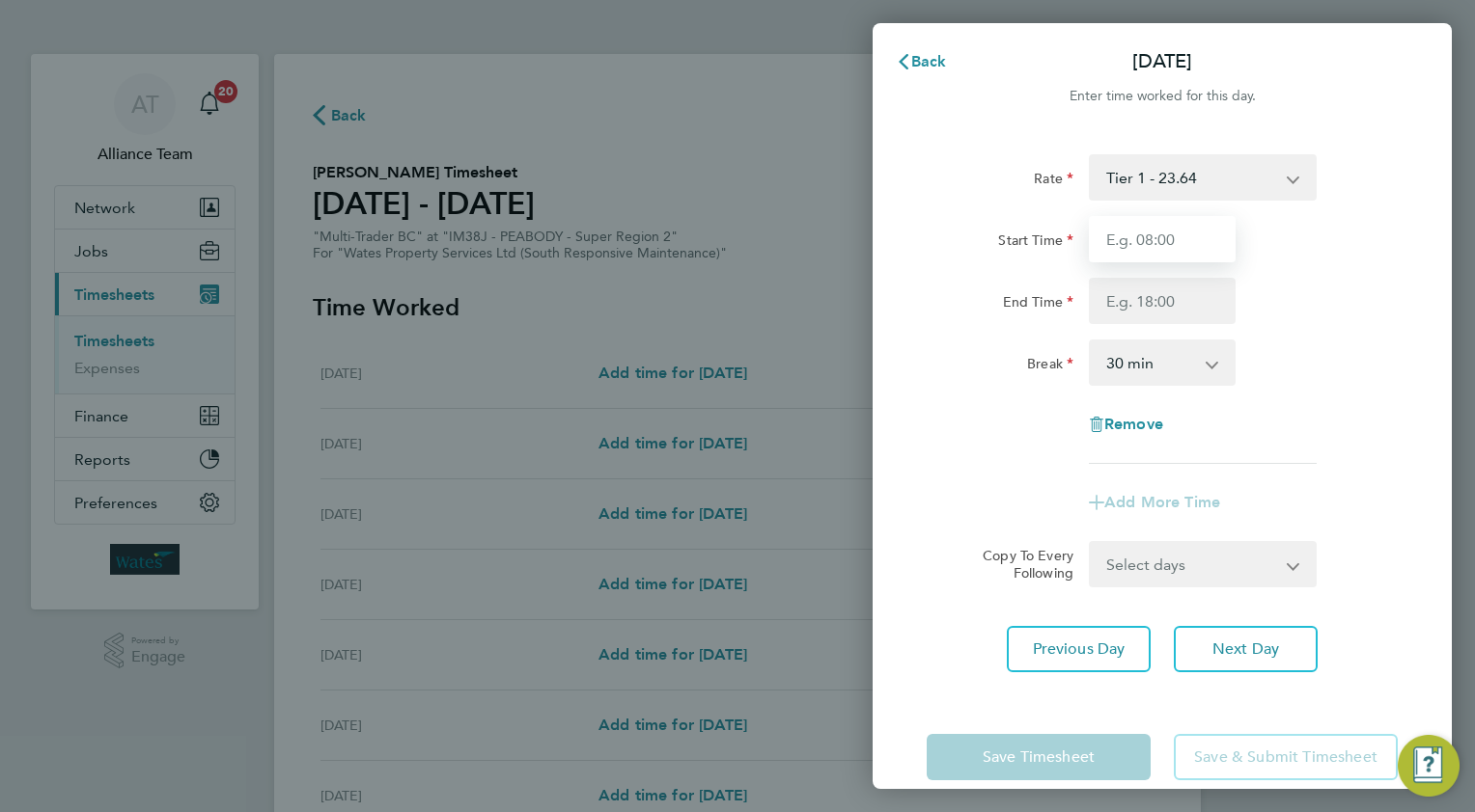
click at [1208, 232] on input "Start Time" at bounding box center [1162, 239] width 147 height 46
type input "08.0"
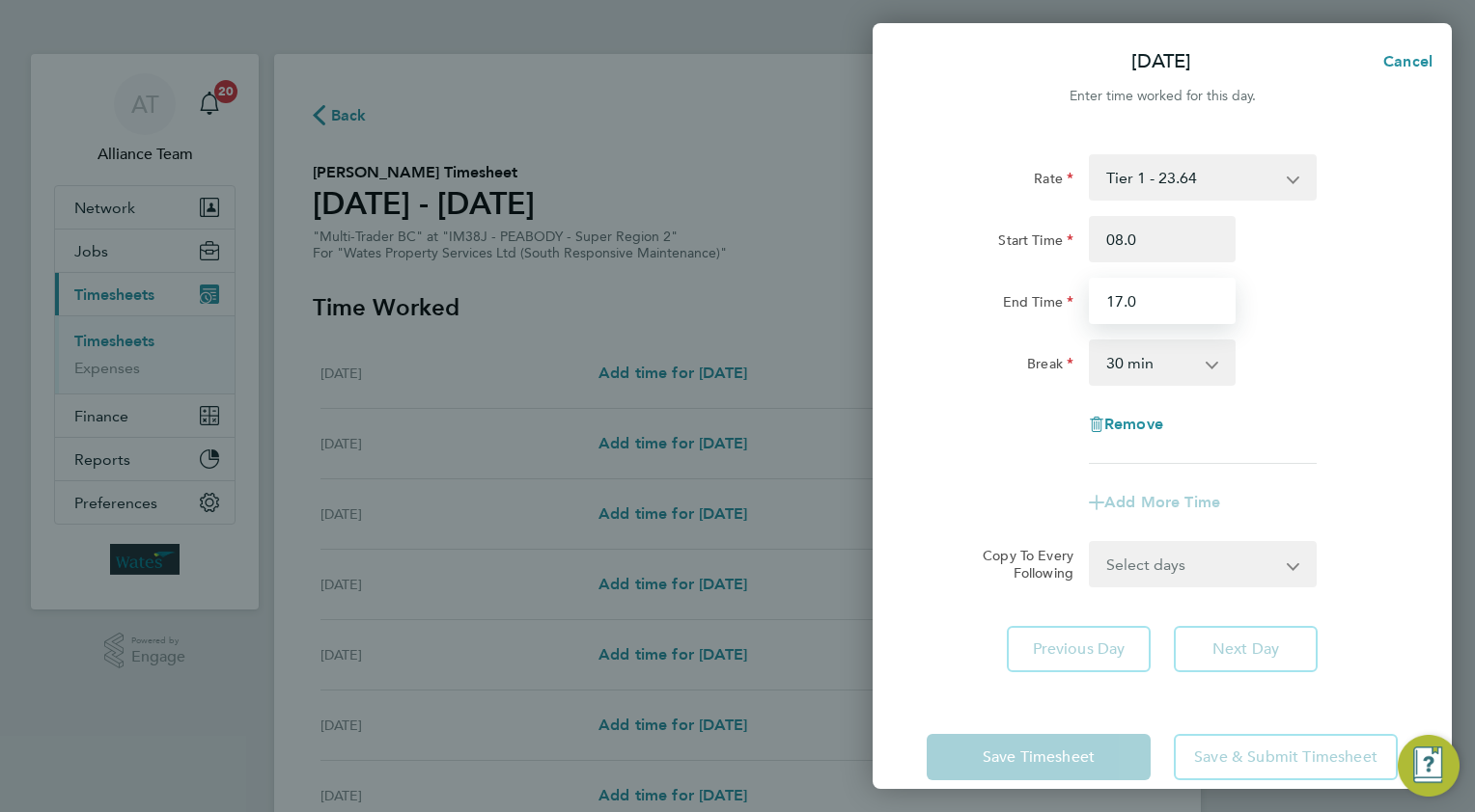
type input "17.0"
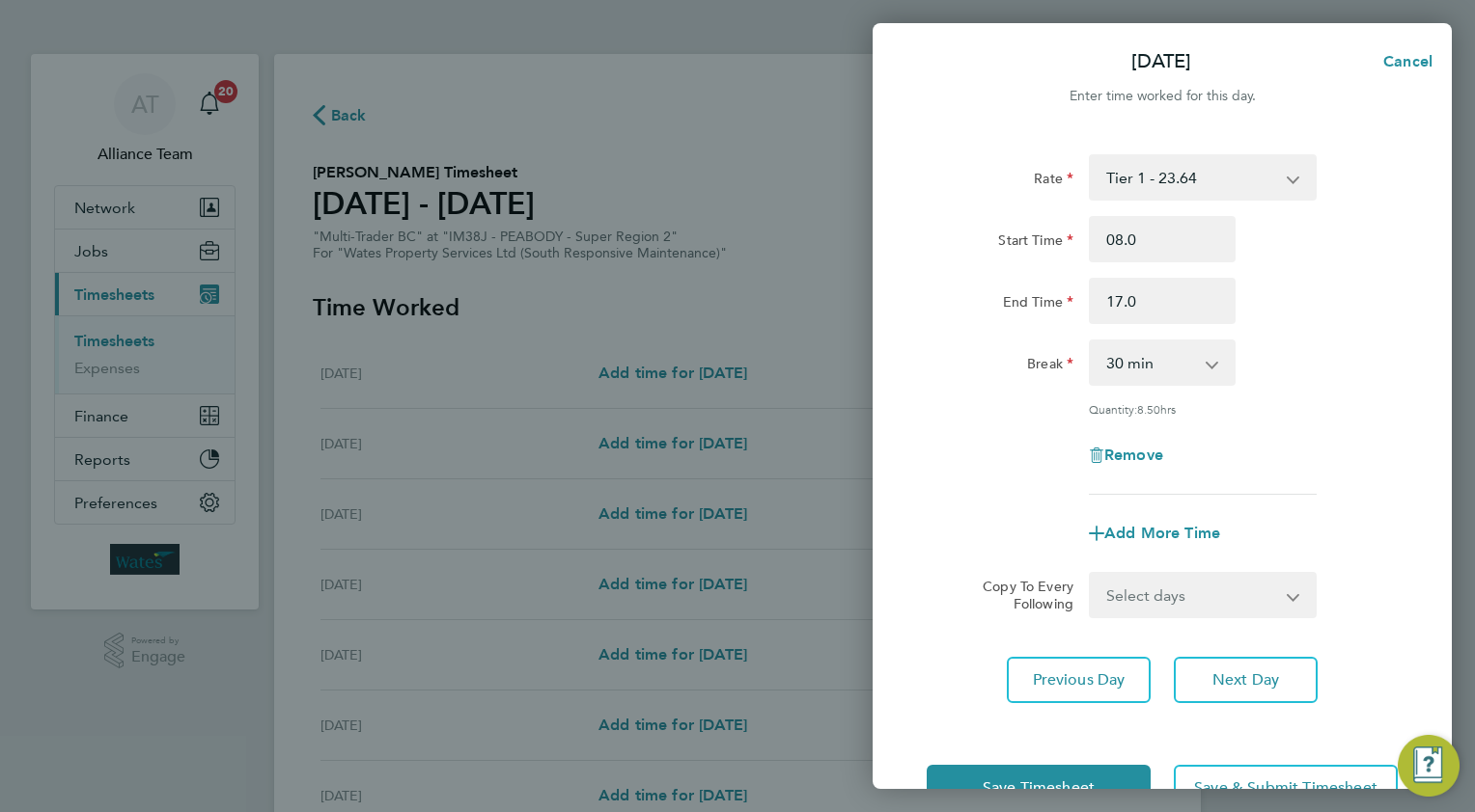
click at [1138, 572] on div "Select days Day [DATE] [DATE] [DATE] [DATE]" at bounding box center [1203, 595] width 228 height 46
click at [1161, 584] on select "Select days Day [DATE] [DATE] [DATE] [DATE]" at bounding box center [1191, 595] width 203 height 42
select select "TUE"
click at [1090, 574] on select "Select days Day [DATE] [DATE] [DATE] [DATE]" at bounding box center [1191, 595] width 203 height 42
select select "[DATE]"
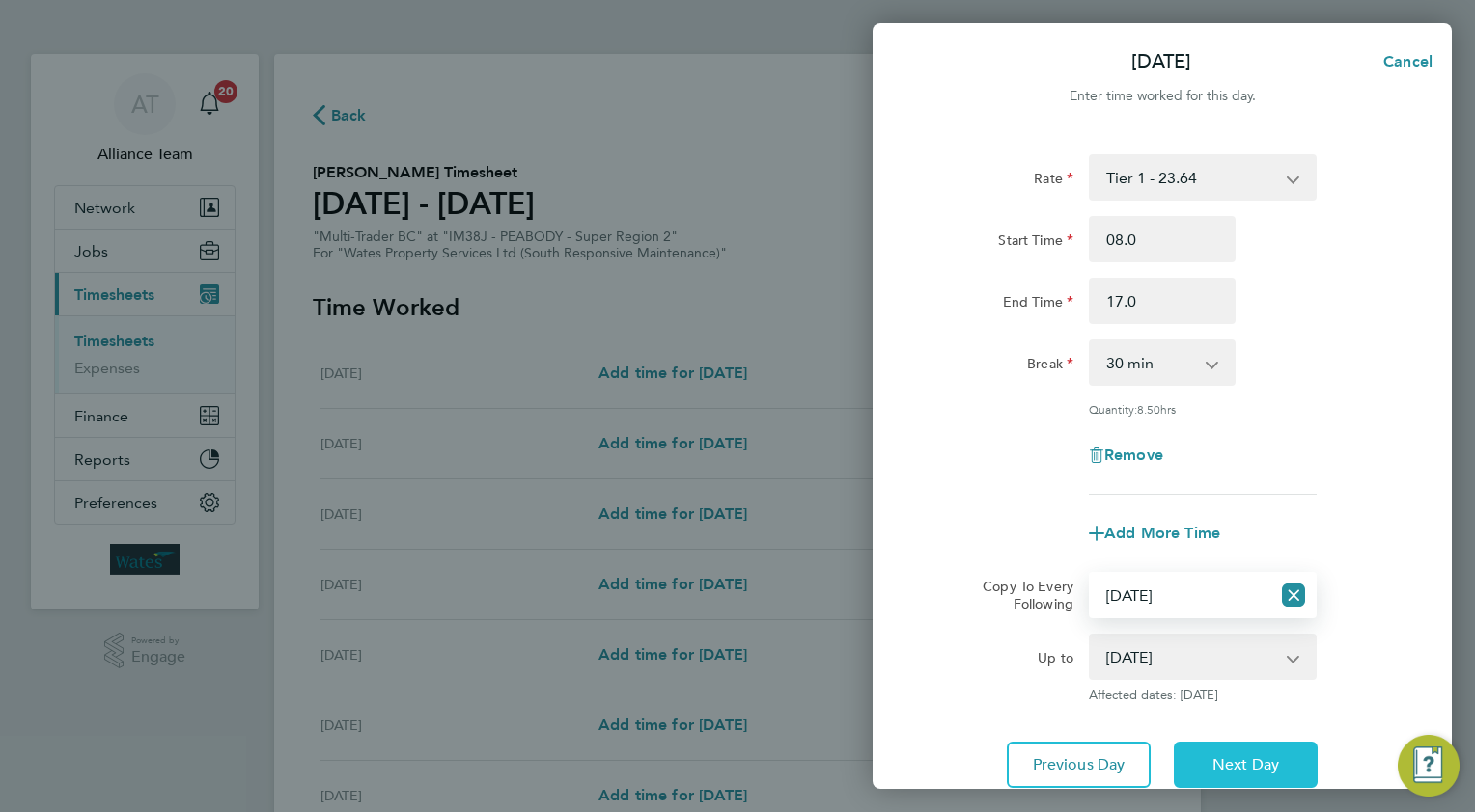
click at [1227, 742] on button "Next Day" at bounding box center [1246, 765] width 144 height 46
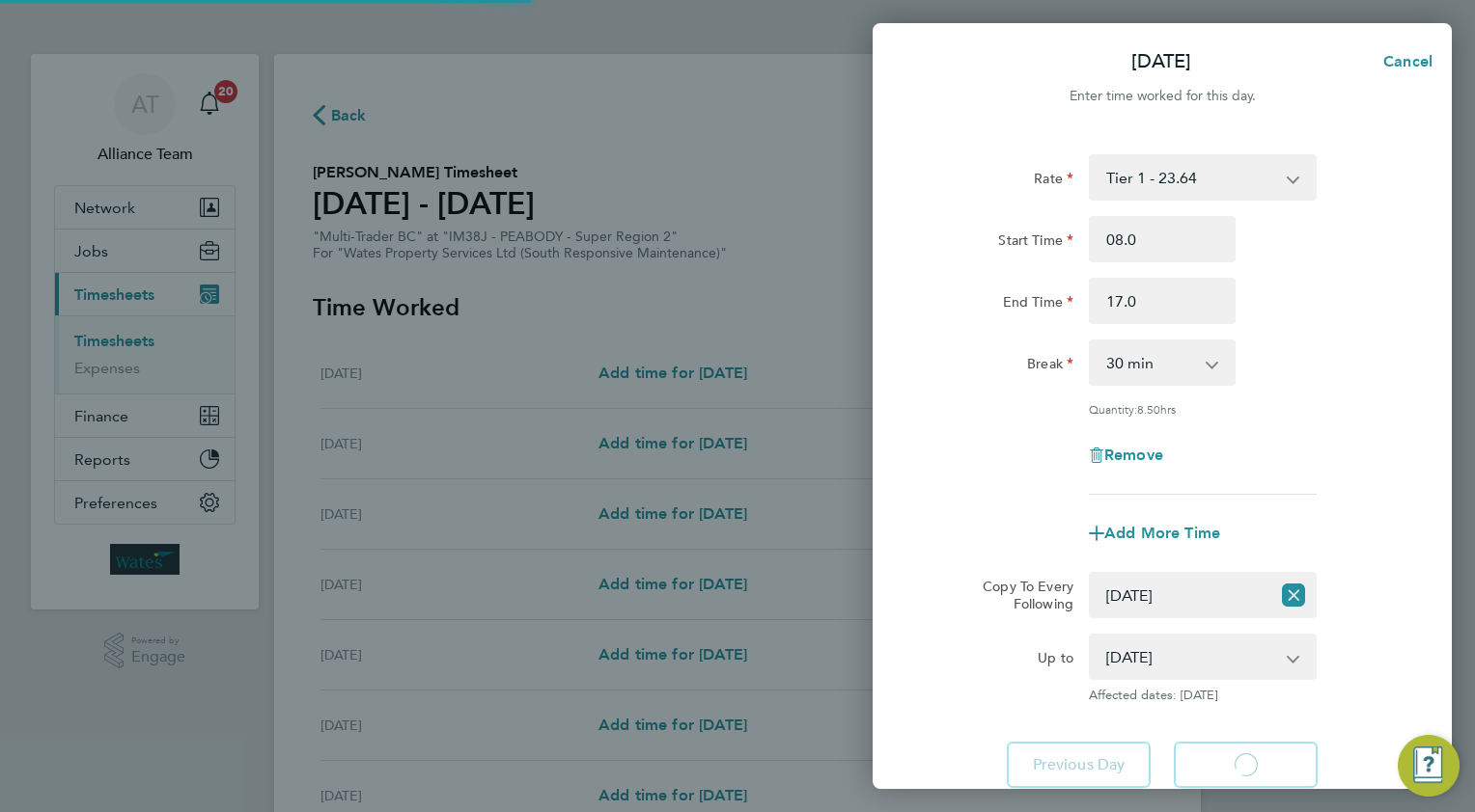
select select "30"
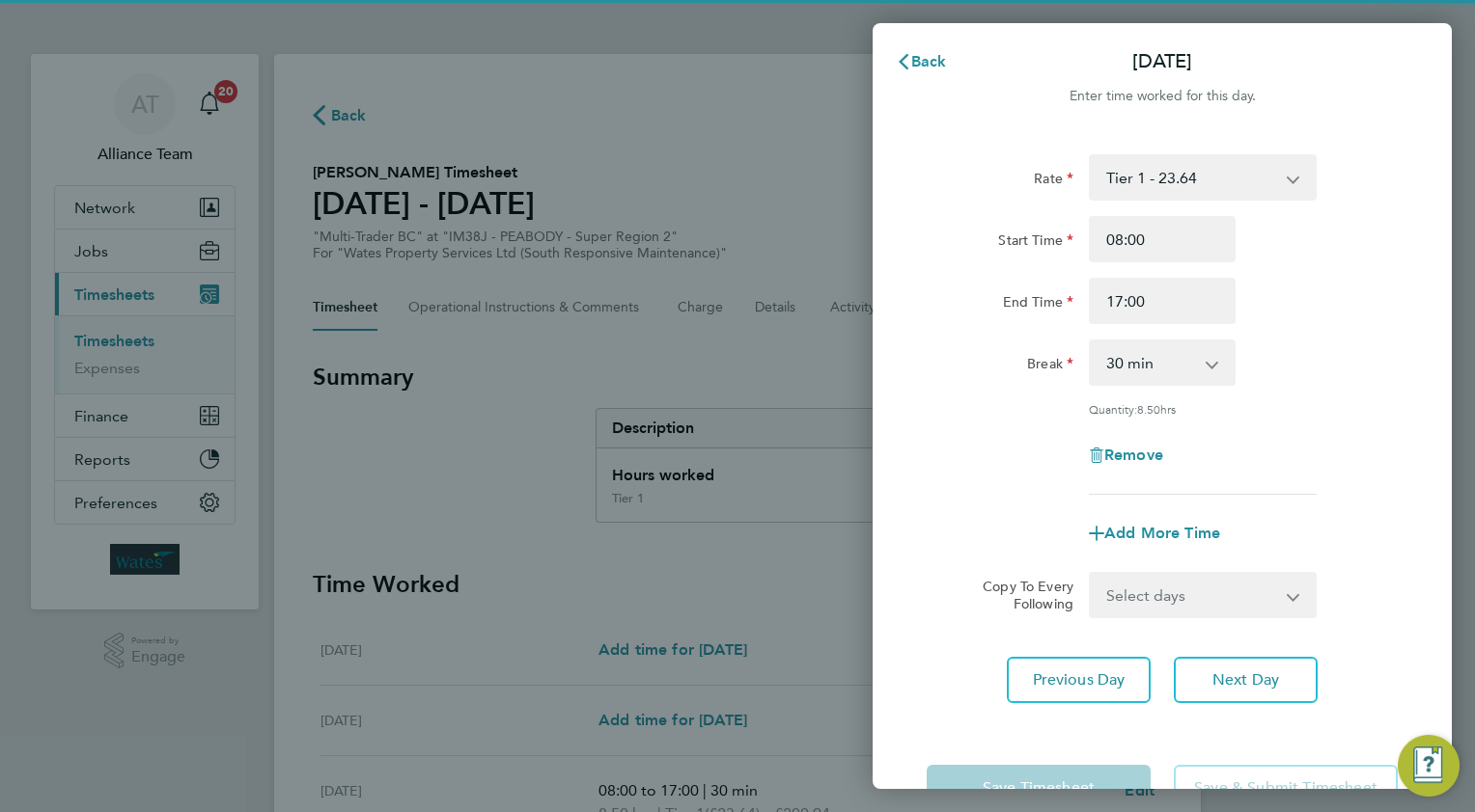
click at [1149, 591] on select "Select days Day [DATE] [DATE] [DATE]" at bounding box center [1191, 595] width 203 height 42
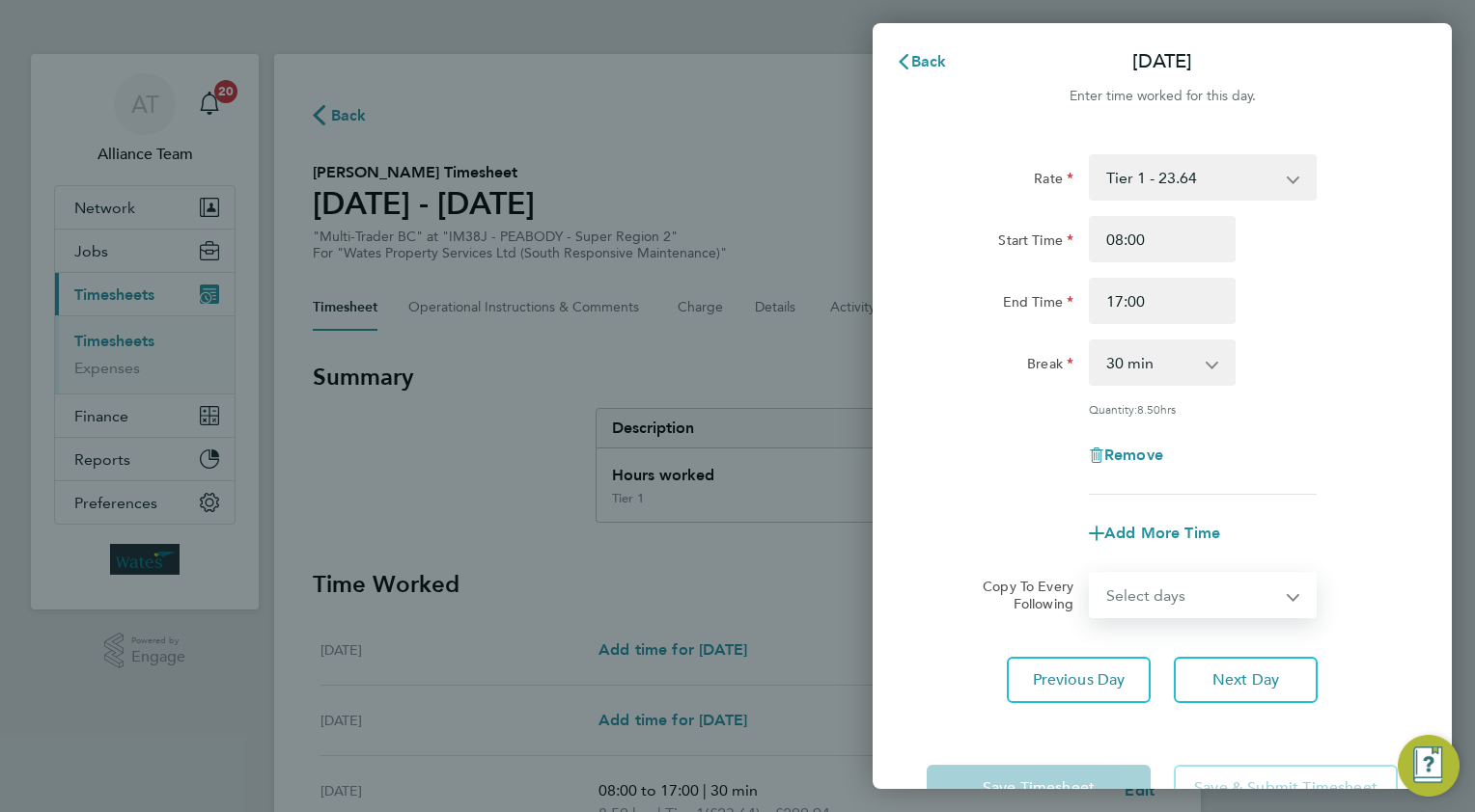
select select "WED"
click at [1090, 574] on select "Select days Day [DATE] [DATE] [DATE]" at bounding box center [1191, 595] width 203 height 42
select select "[DATE]"
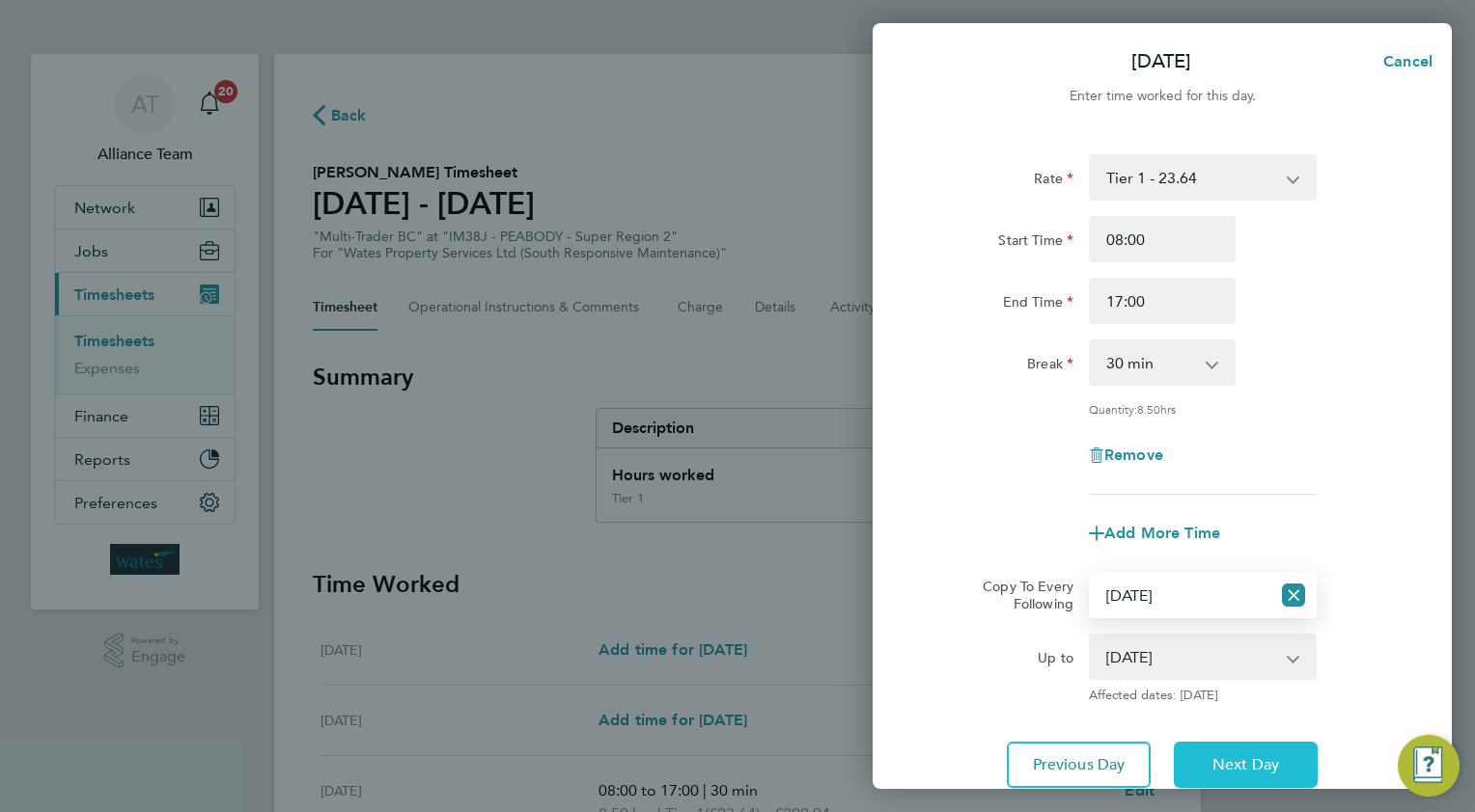
click at [1207, 756] on button "Next Day" at bounding box center [1246, 765] width 144 height 46
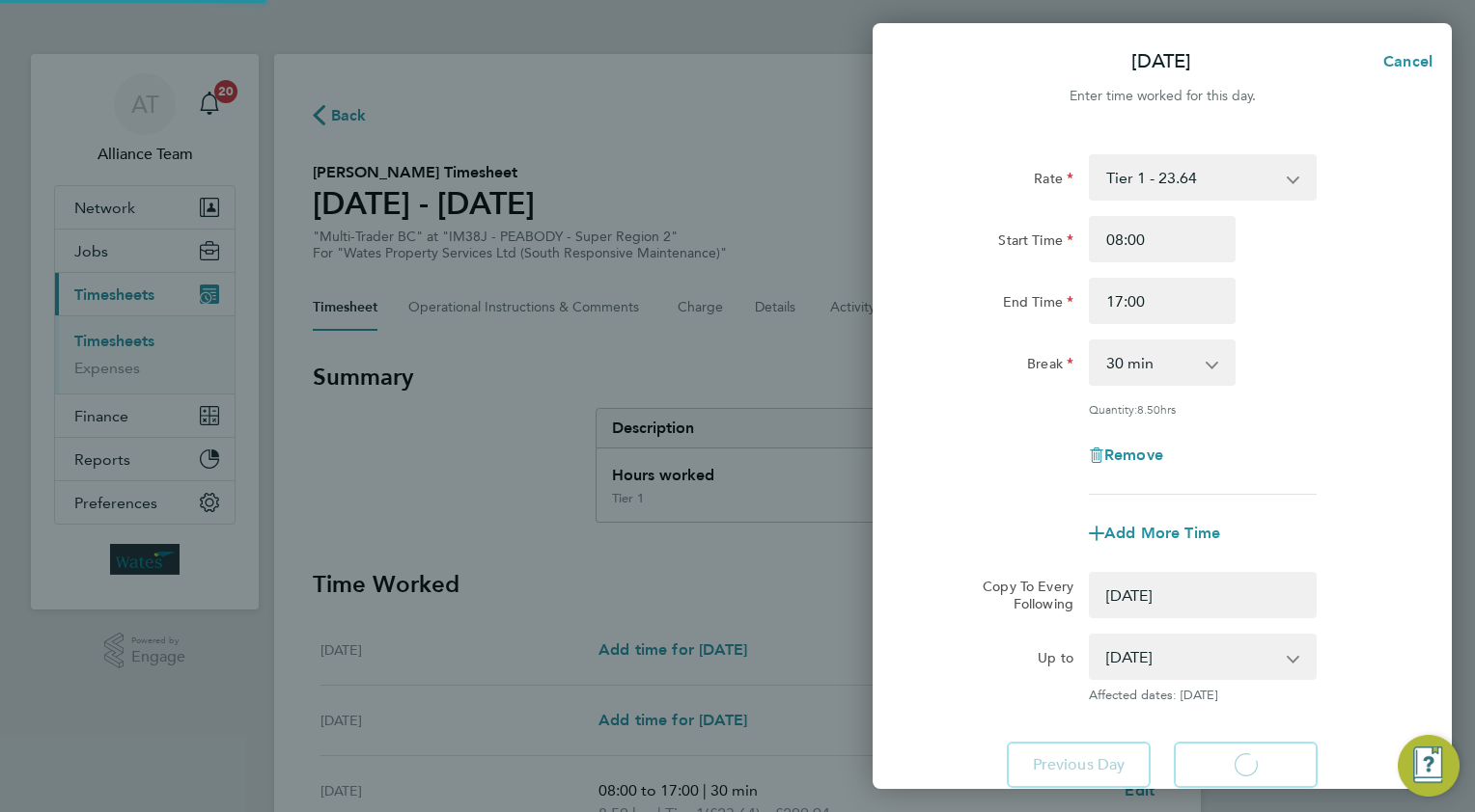
select select "0: null"
select select "30"
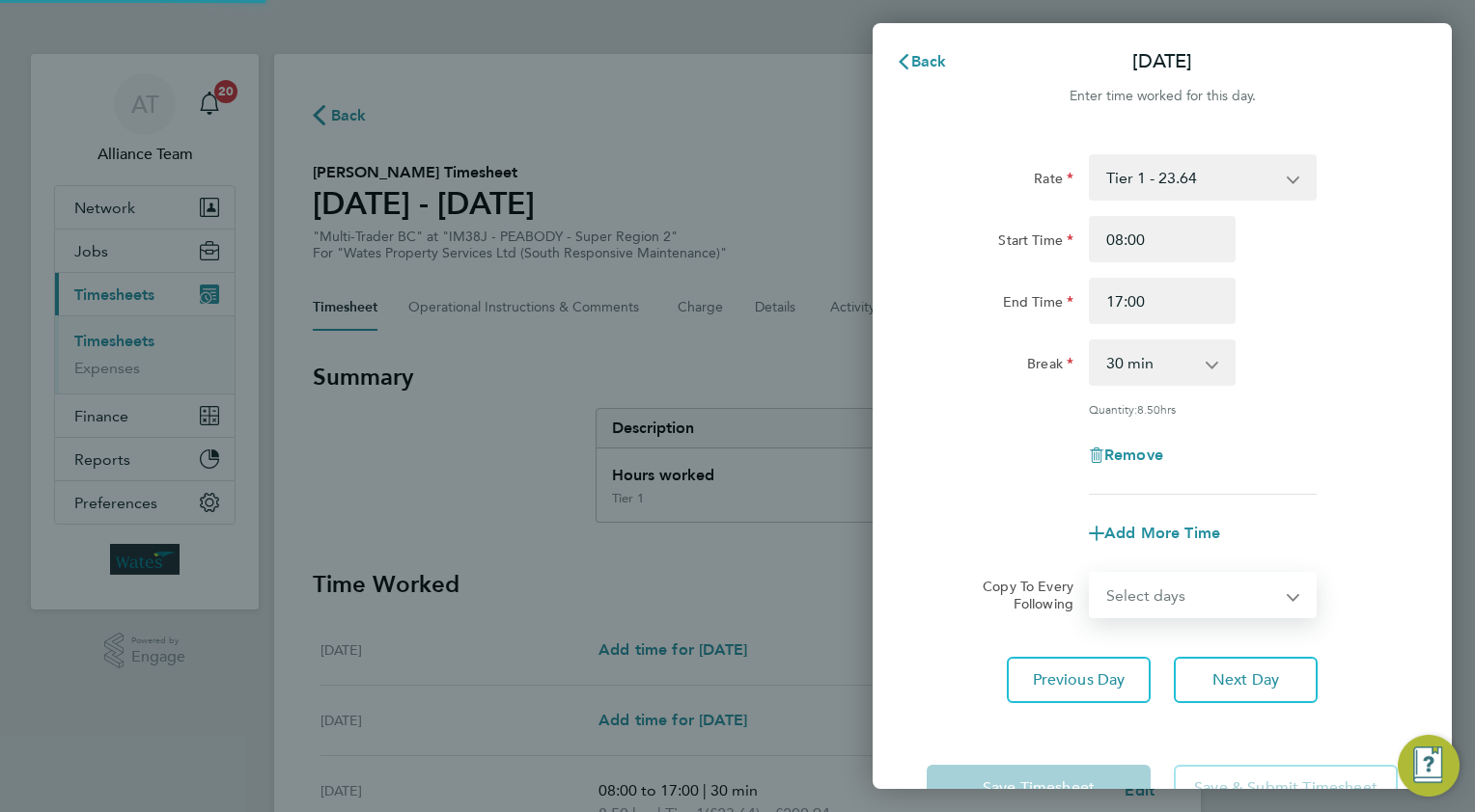
click at [1146, 595] on select "Select days Day [DATE] [DATE]" at bounding box center [1191, 595] width 203 height 42
select select "THU"
click at [1090, 574] on select "Select days Day [DATE] [DATE]" at bounding box center [1191, 595] width 203 height 42
select select "[DATE]"
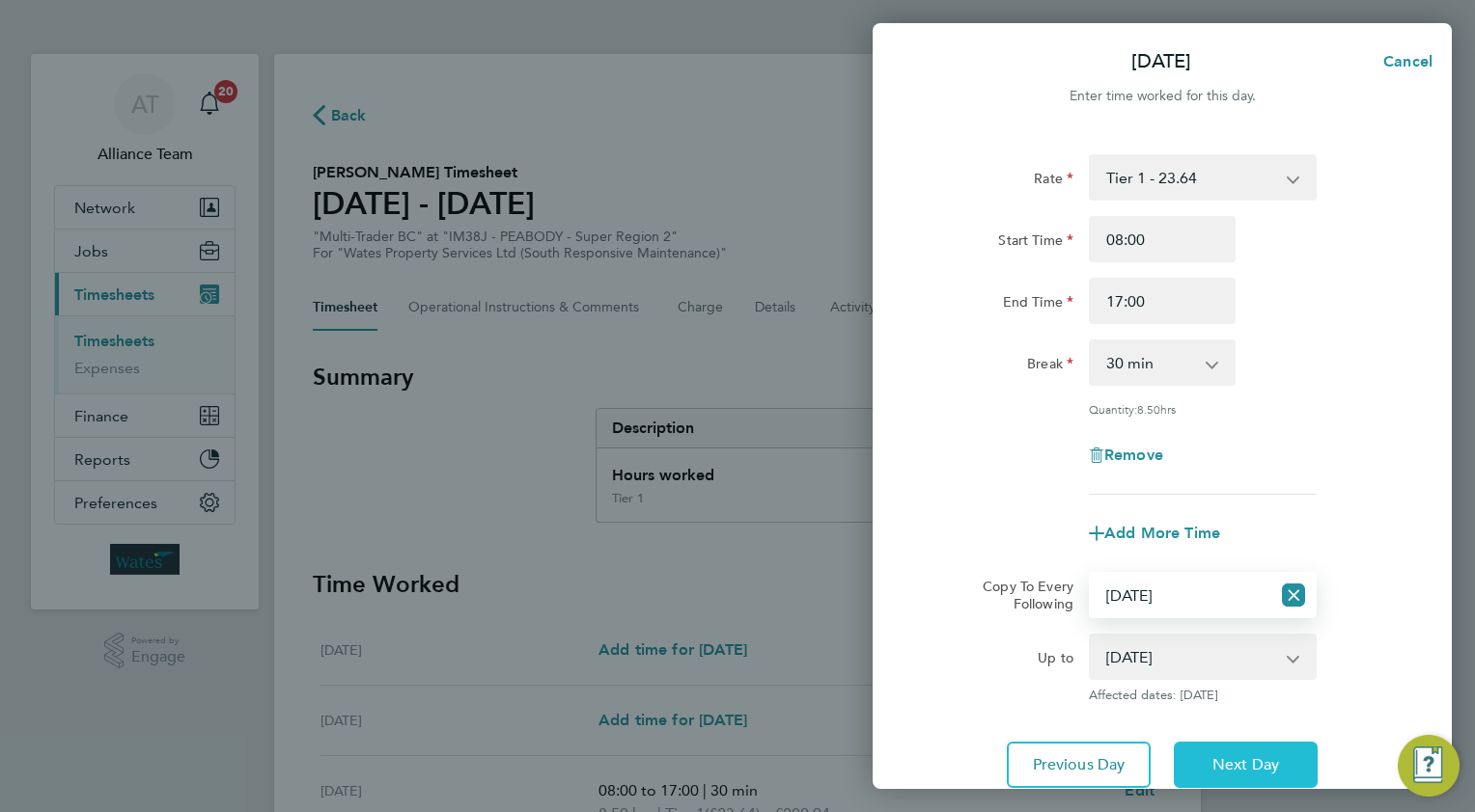
click at [1212, 766] on span "Next Day" at bounding box center [1245, 764] width 67 height 19
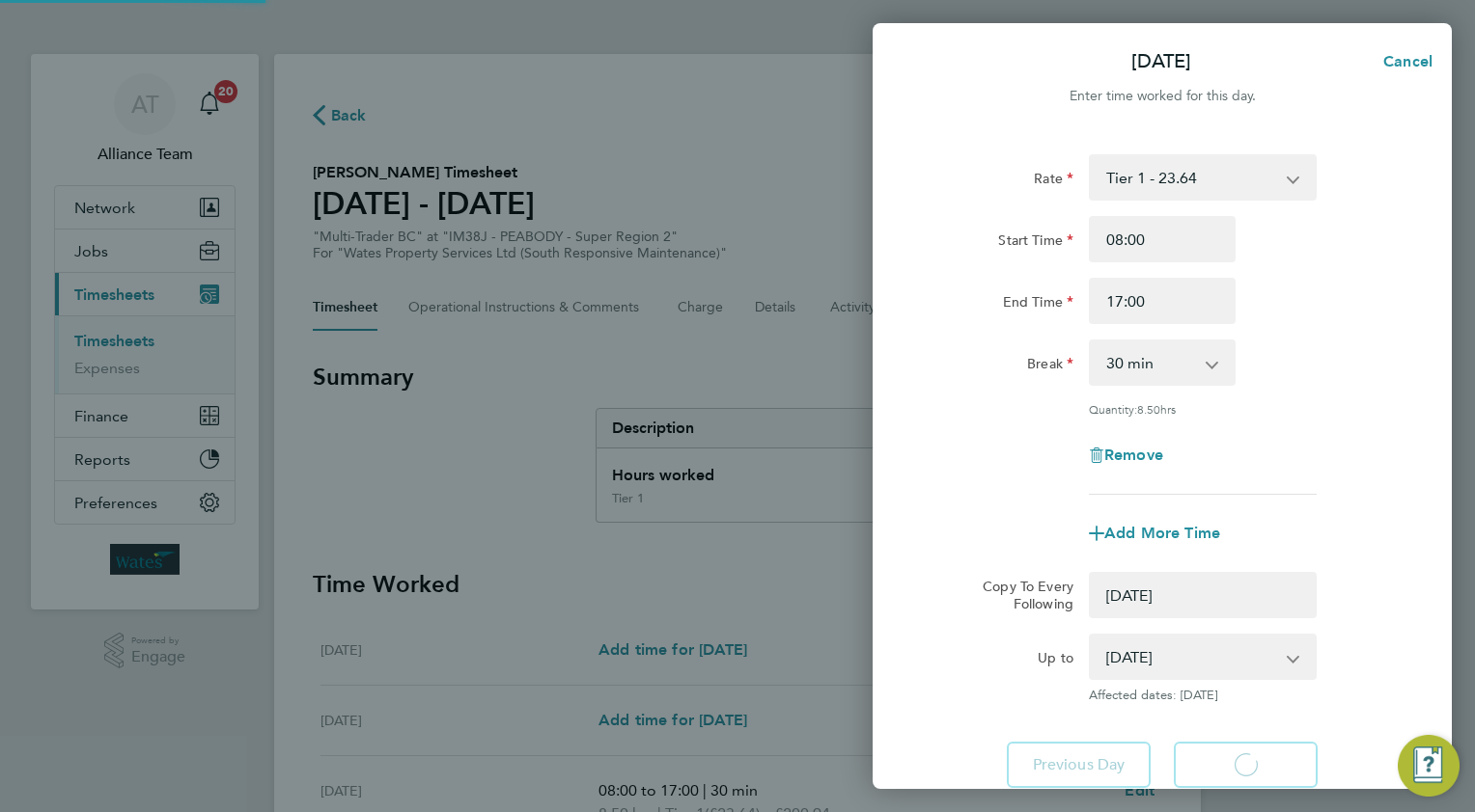
select select "0: null"
select select "30"
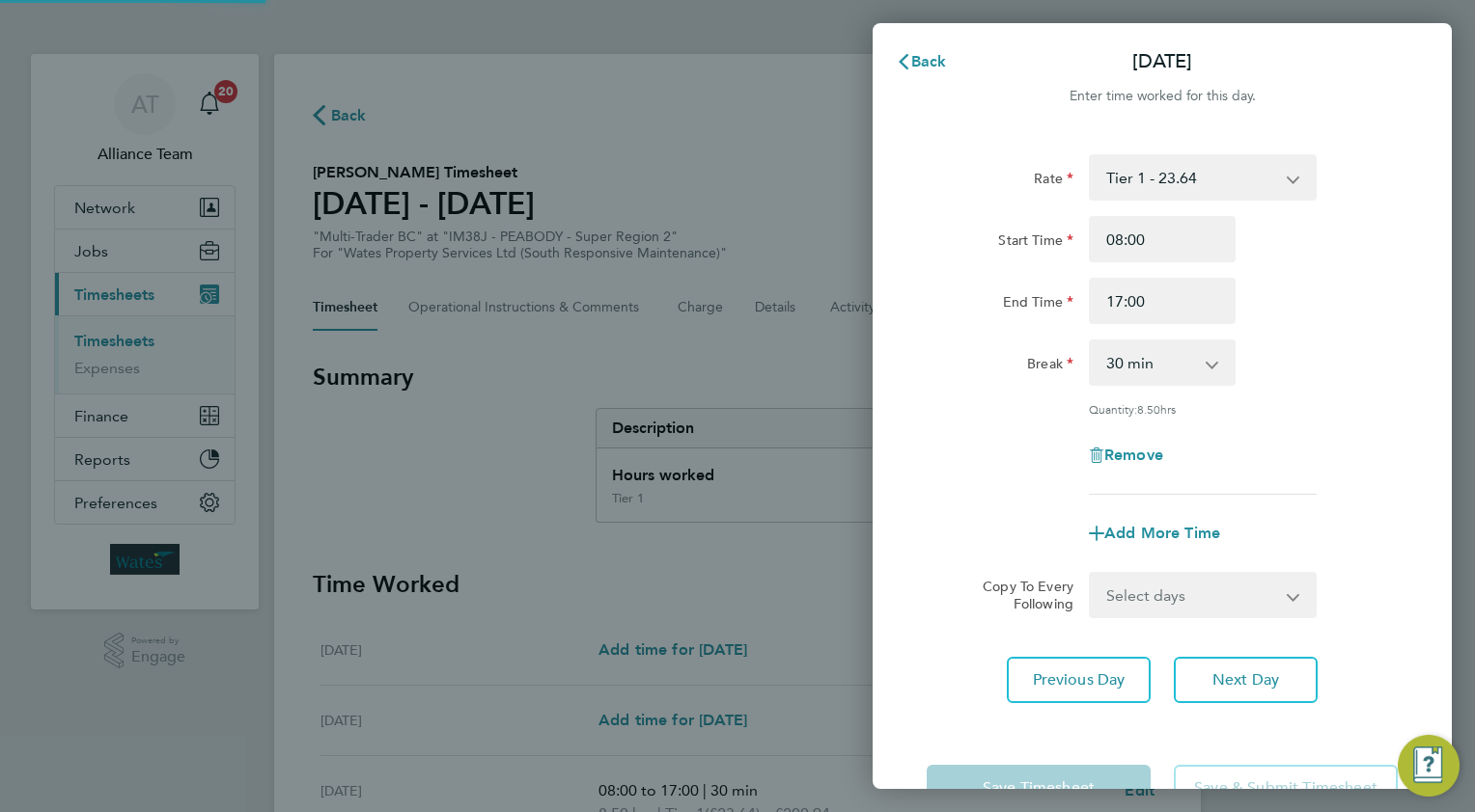
drag, startPoint x: 1133, startPoint y: 596, endPoint x: 1131, endPoint y: 607, distance: 11.2
click at [1133, 596] on select "Select days [DATE]" at bounding box center [1191, 595] width 203 height 42
click at [1090, 574] on select "Select days [DATE]" at bounding box center [1191, 595] width 203 height 42
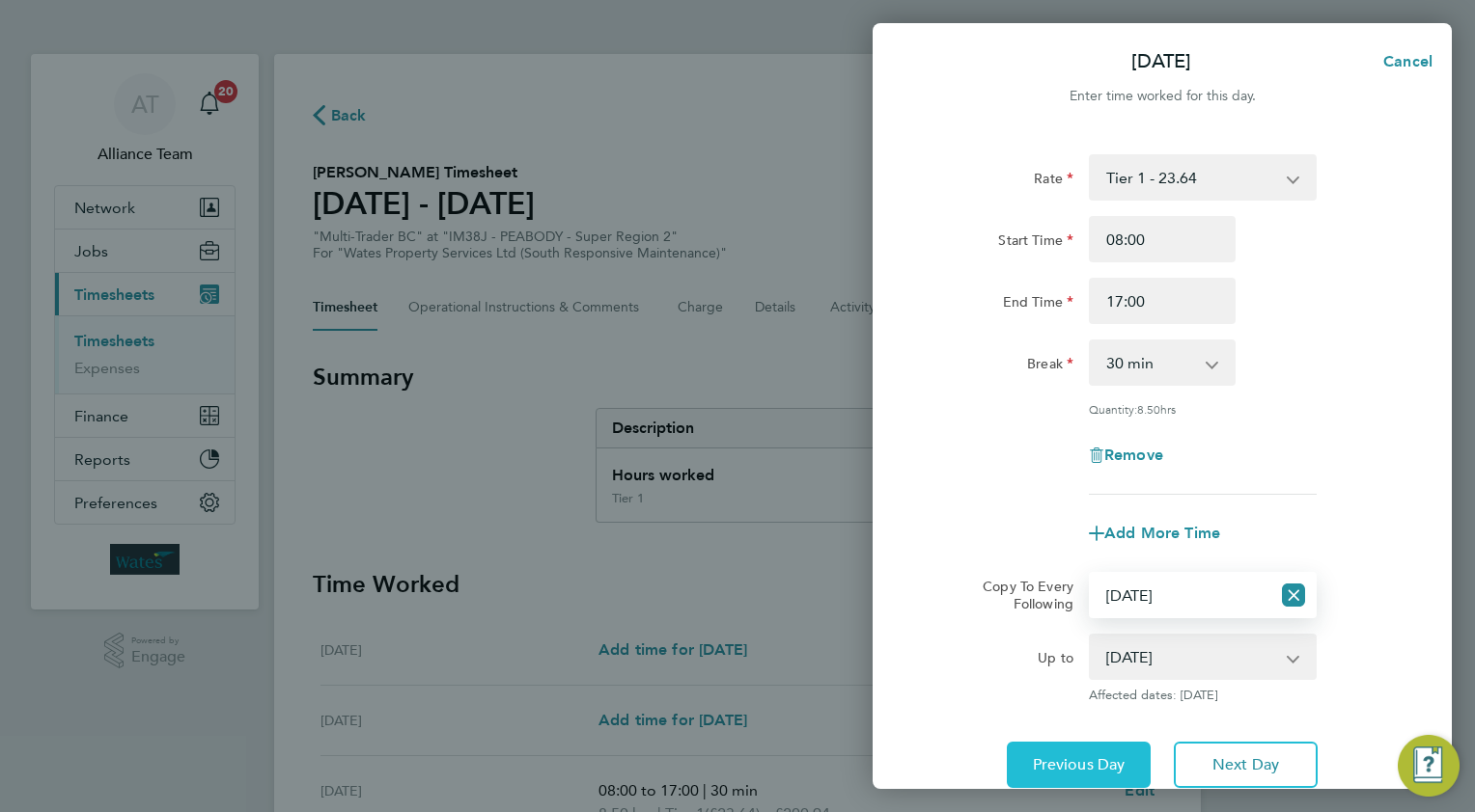
click at [1099, 755] on span "Previous Day" at bounding box center [1079, 764] width 93 height 19
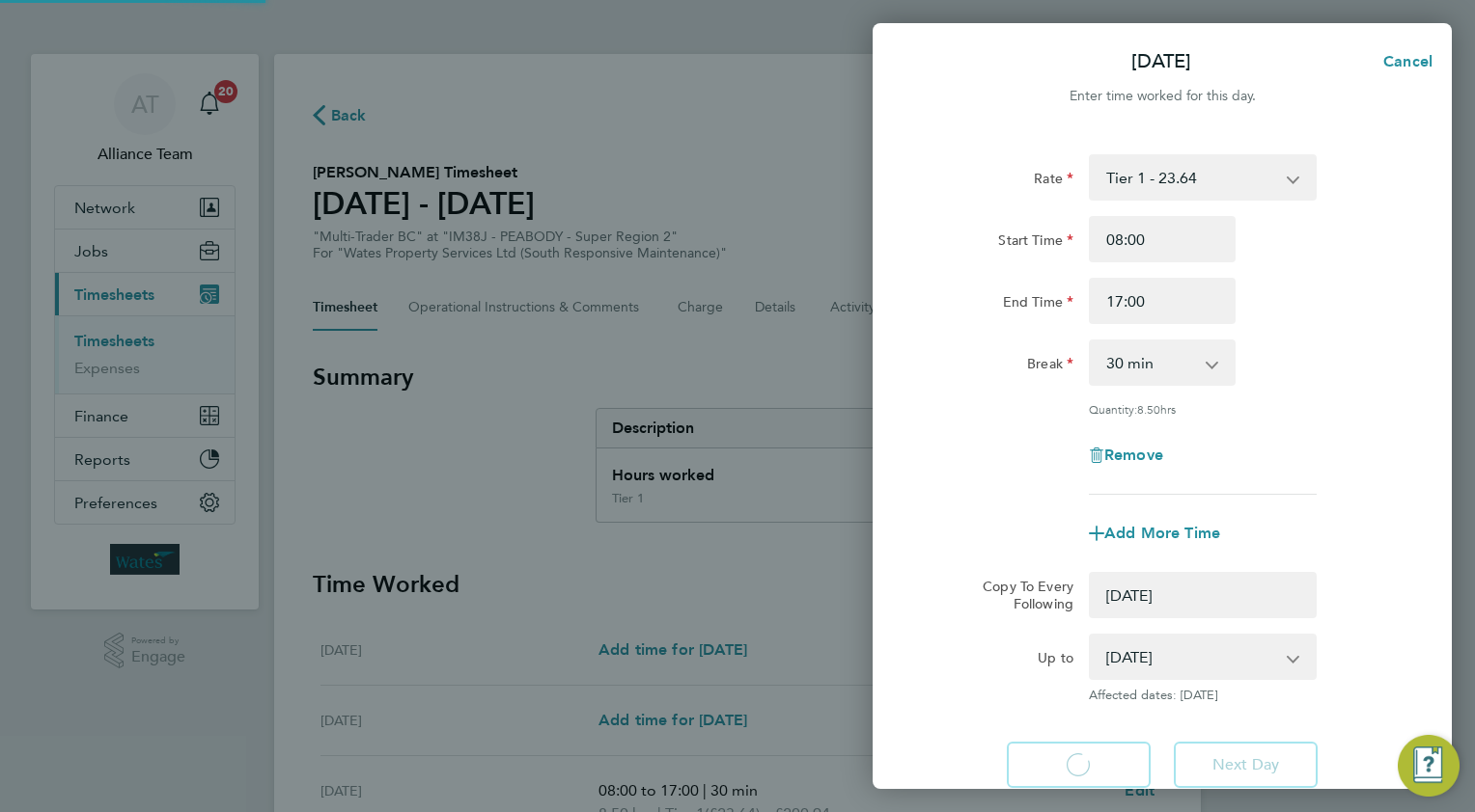
select select "0: null"
select select "30"
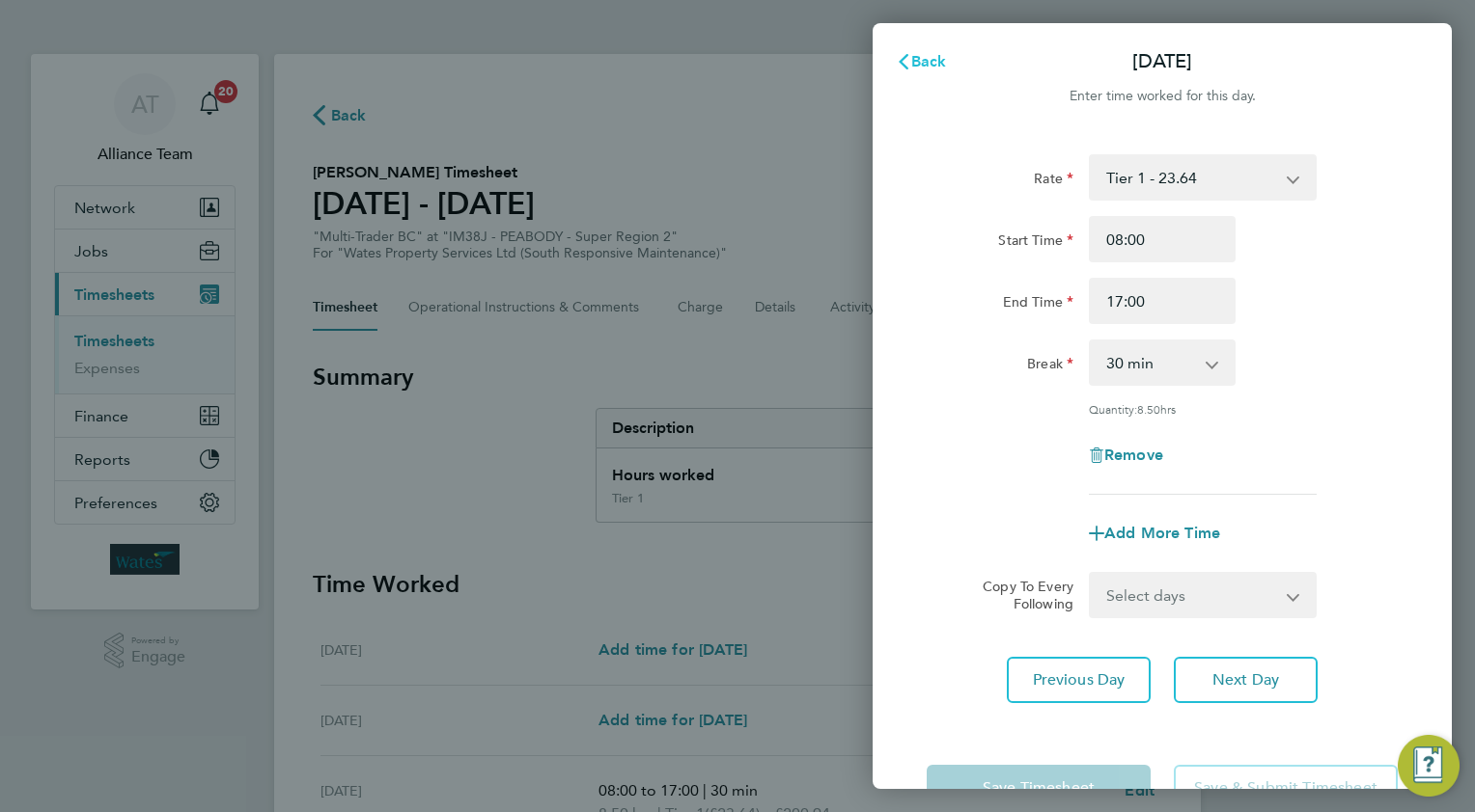
click at [915, 53] on span "Back" at bounding box center [929, 61] width 36 height 18
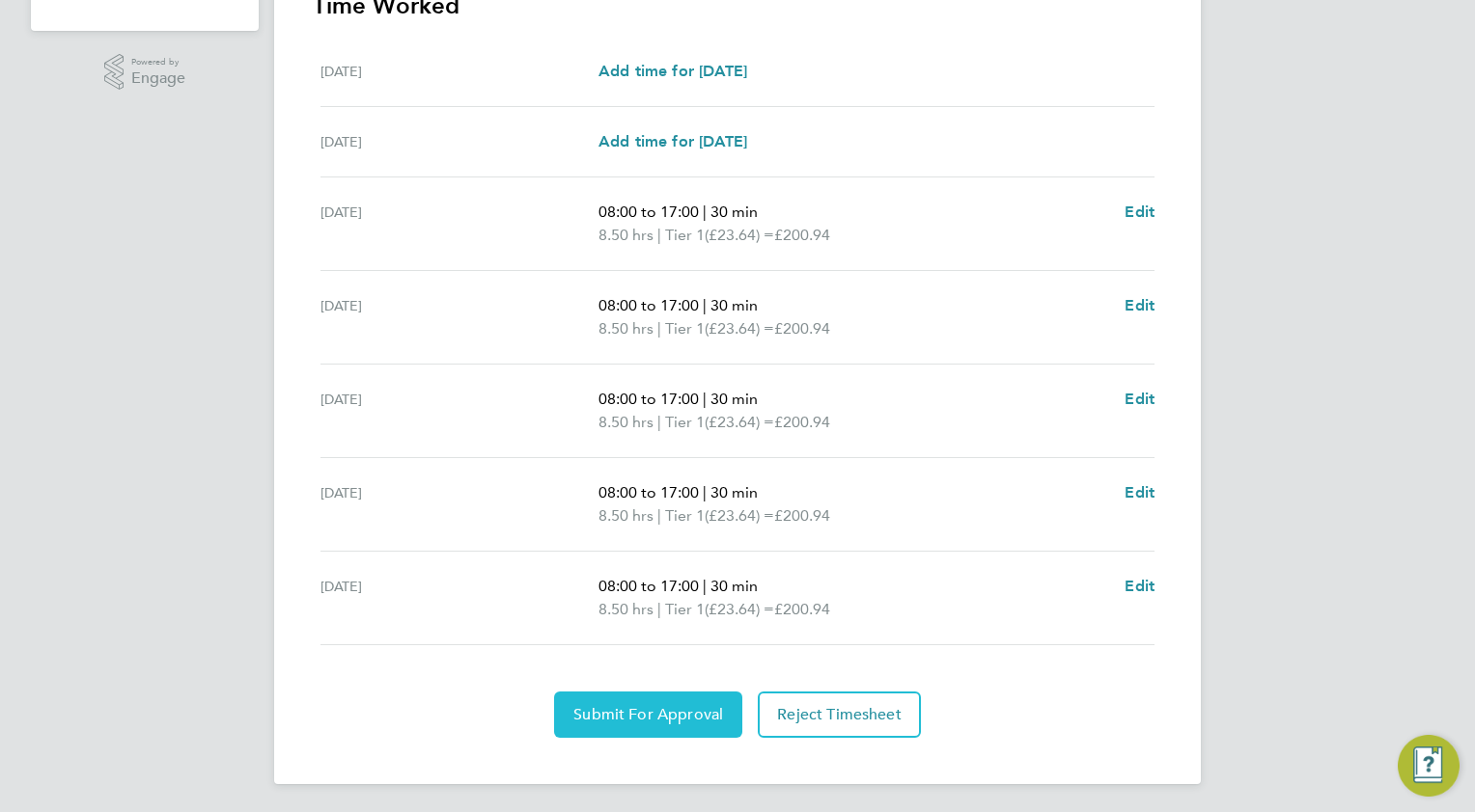
click at [619, 722] on button "Submit For Approval" at bounding box center [648, 715] width 188 height 46
click at [666, 711] on span "Approve Timesheet" at bounding box center [649, 714] width 142 height 19
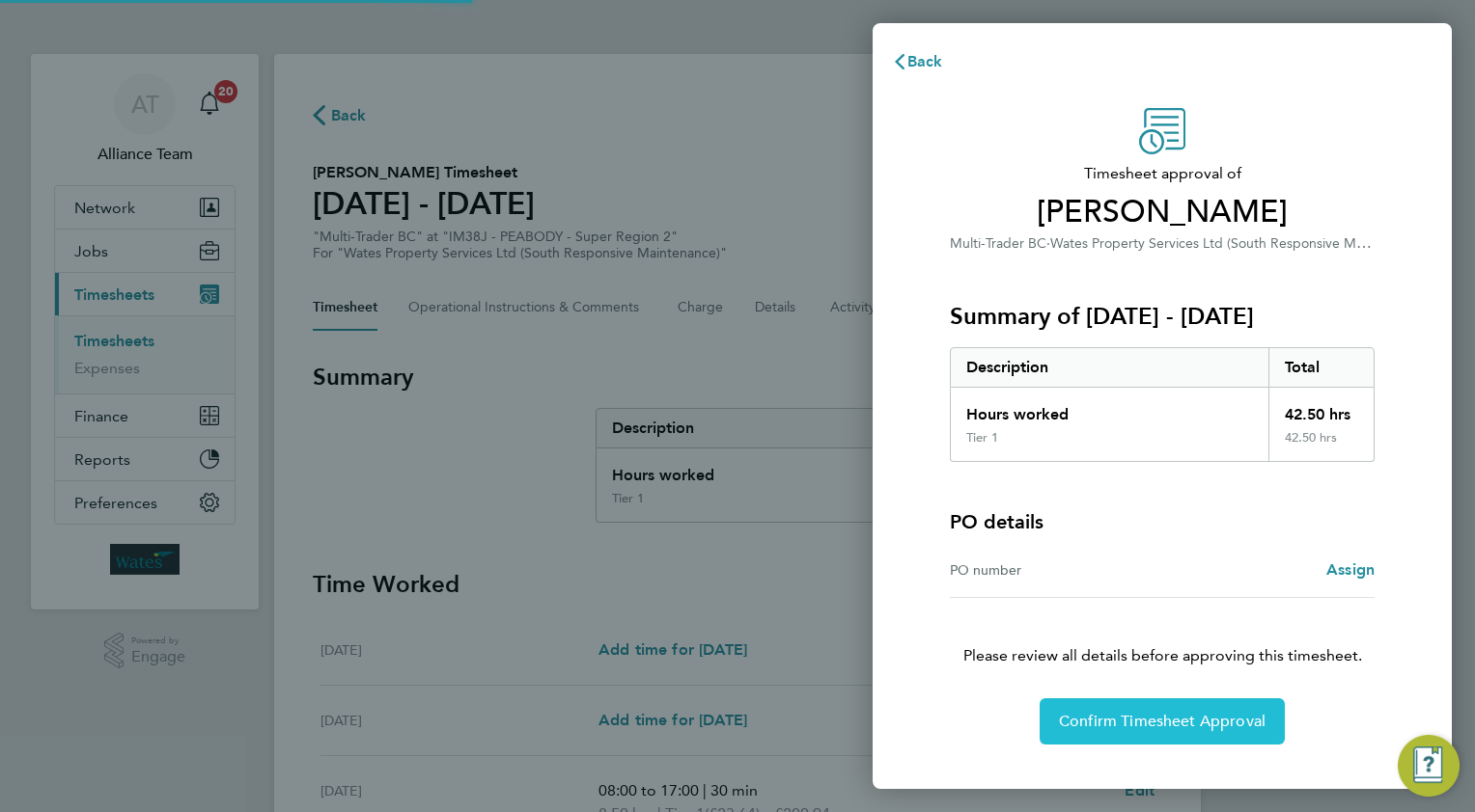
click at [1126, 721] on span "Confirm Timesheet Approval" at bounding box center [1162, 721] width 207 height 19
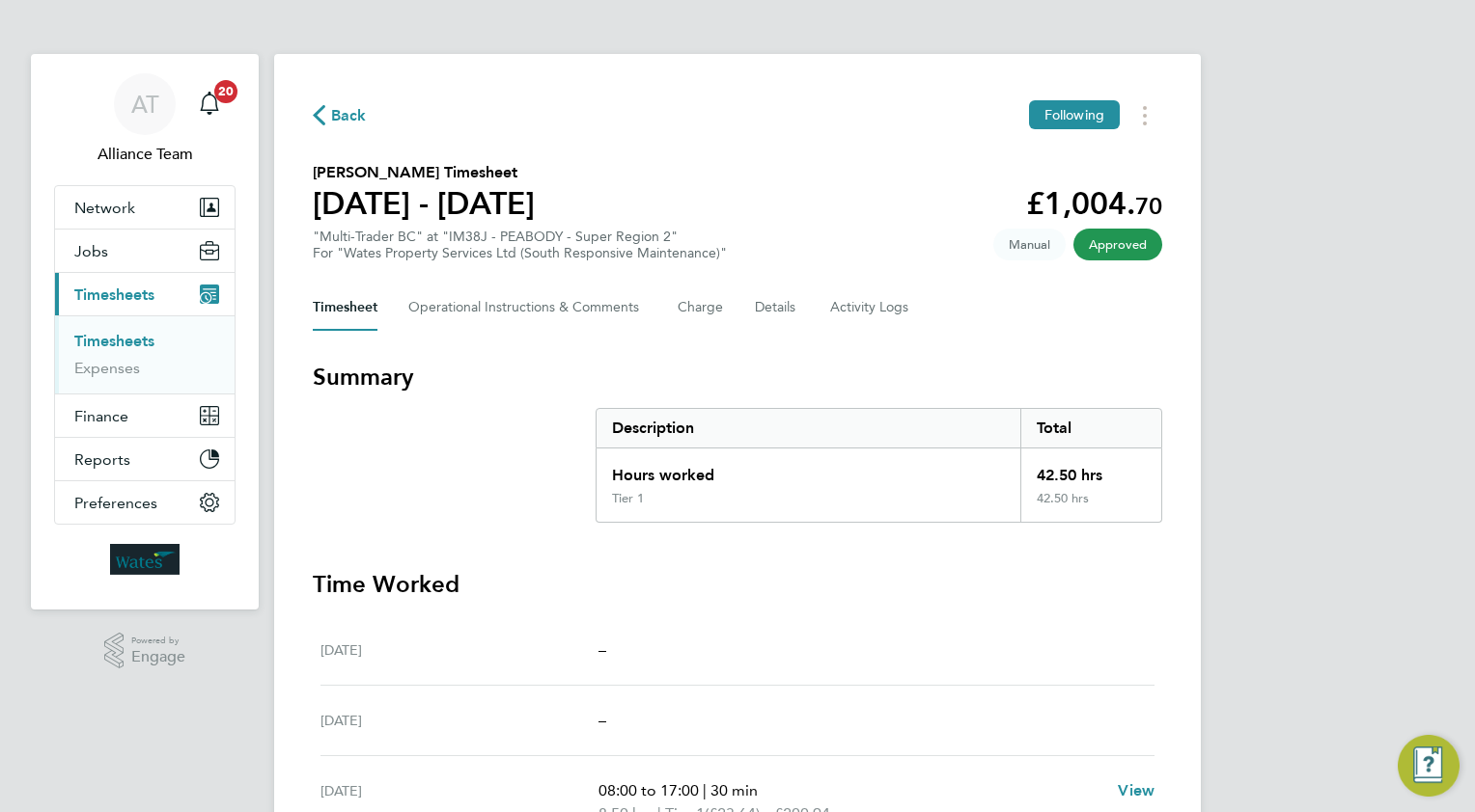
click at [350, 112] on span "Back" at bounding box center [349, 115] width 36 height 23
